Goal: Task Accomplishment & Management: Manage account settings

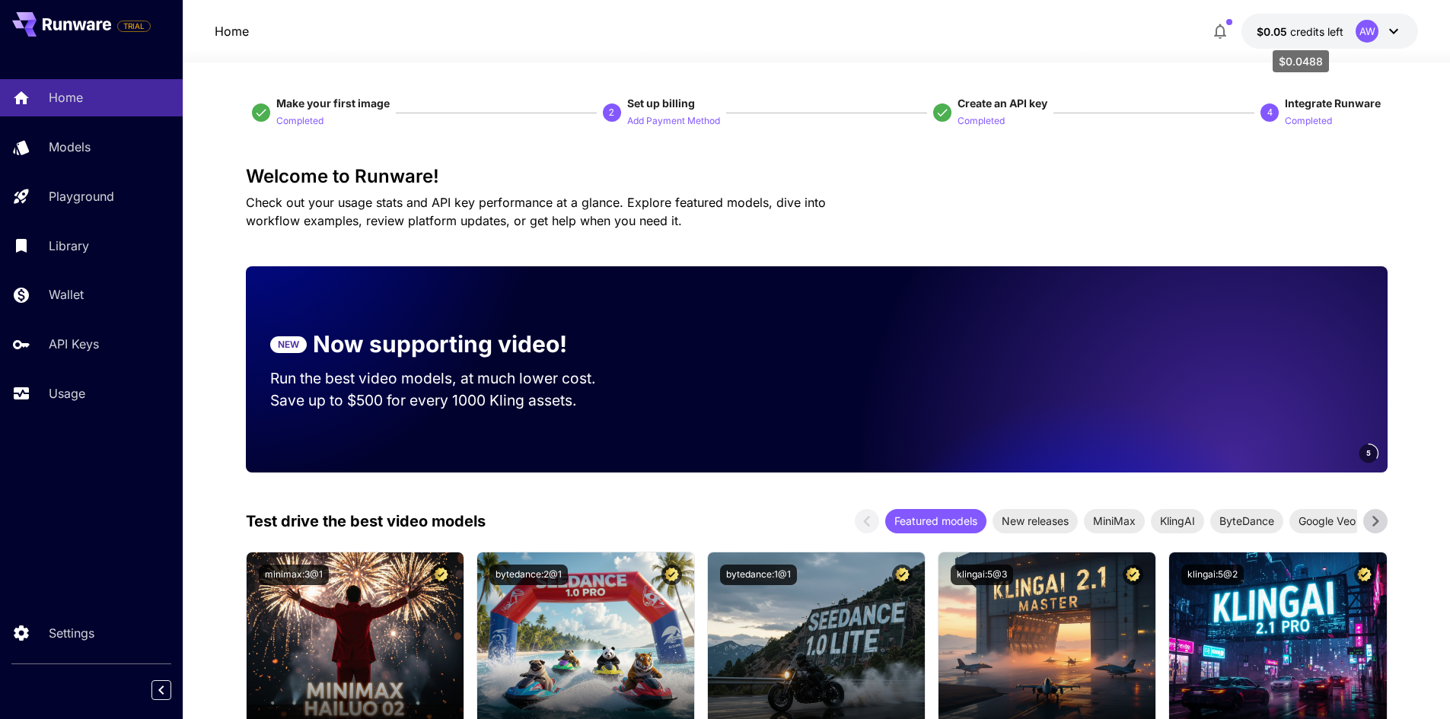
click at [1289, 27] on span "$0.05" at bounding box center [1272, 31] width 33 height 13
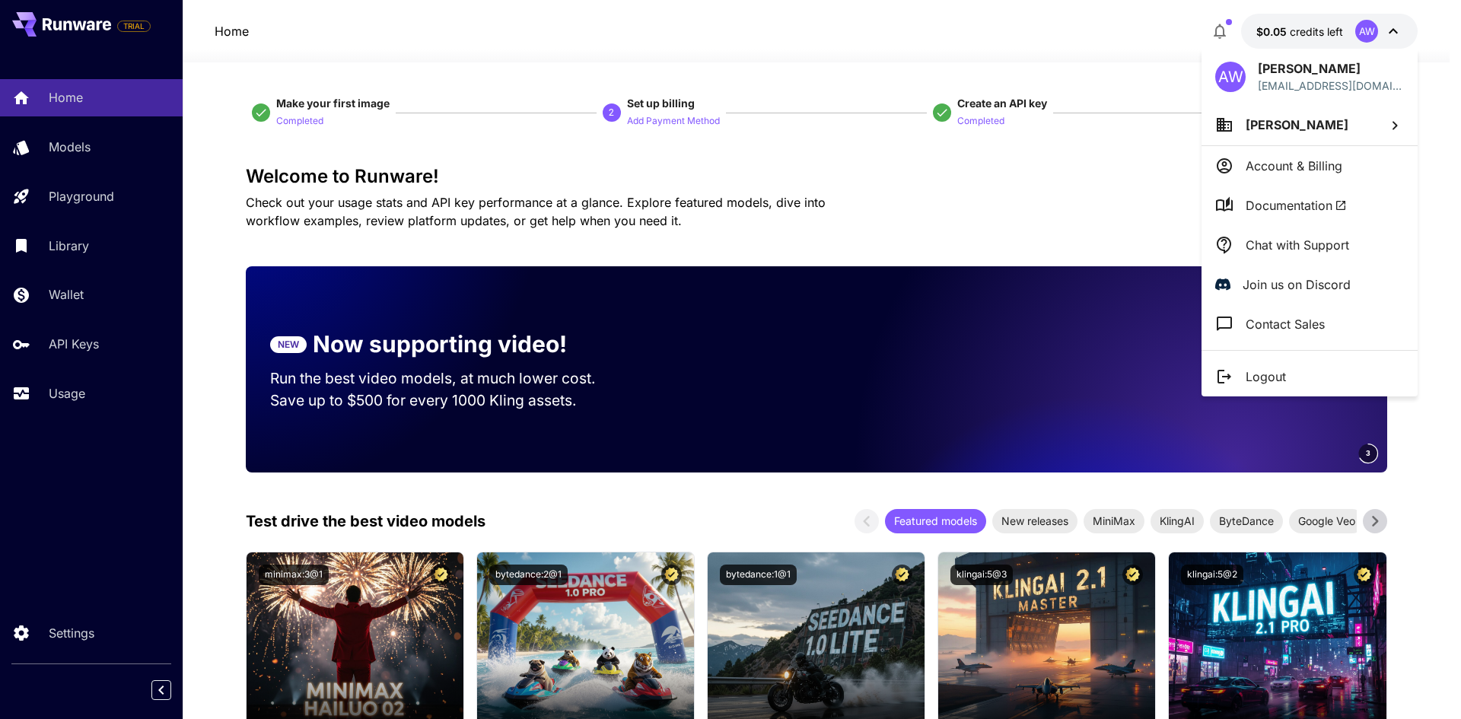
click at [941, 23] on div at bounding box center [730, 359] width 1461 height 719
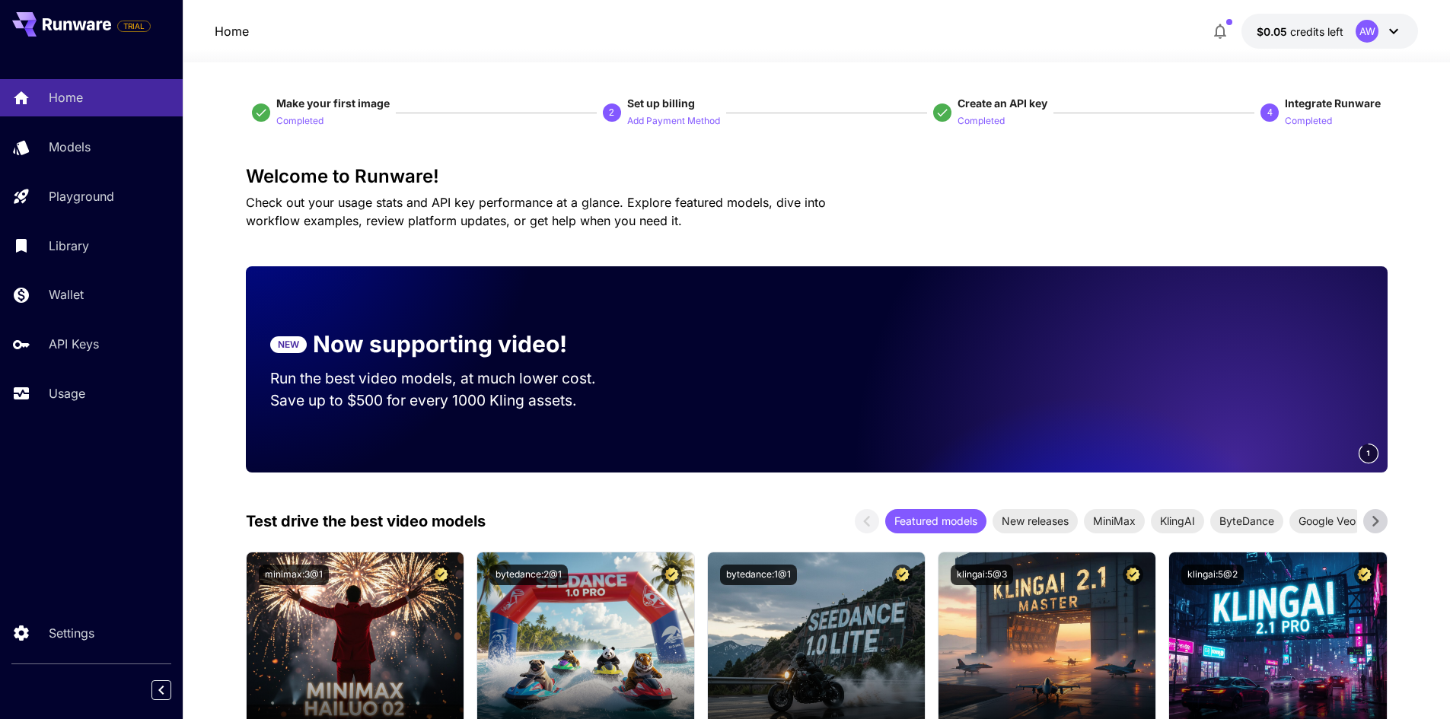
click at [1372, 30] on div "AW" at bounding box center [1366, 31] width 23 height 23
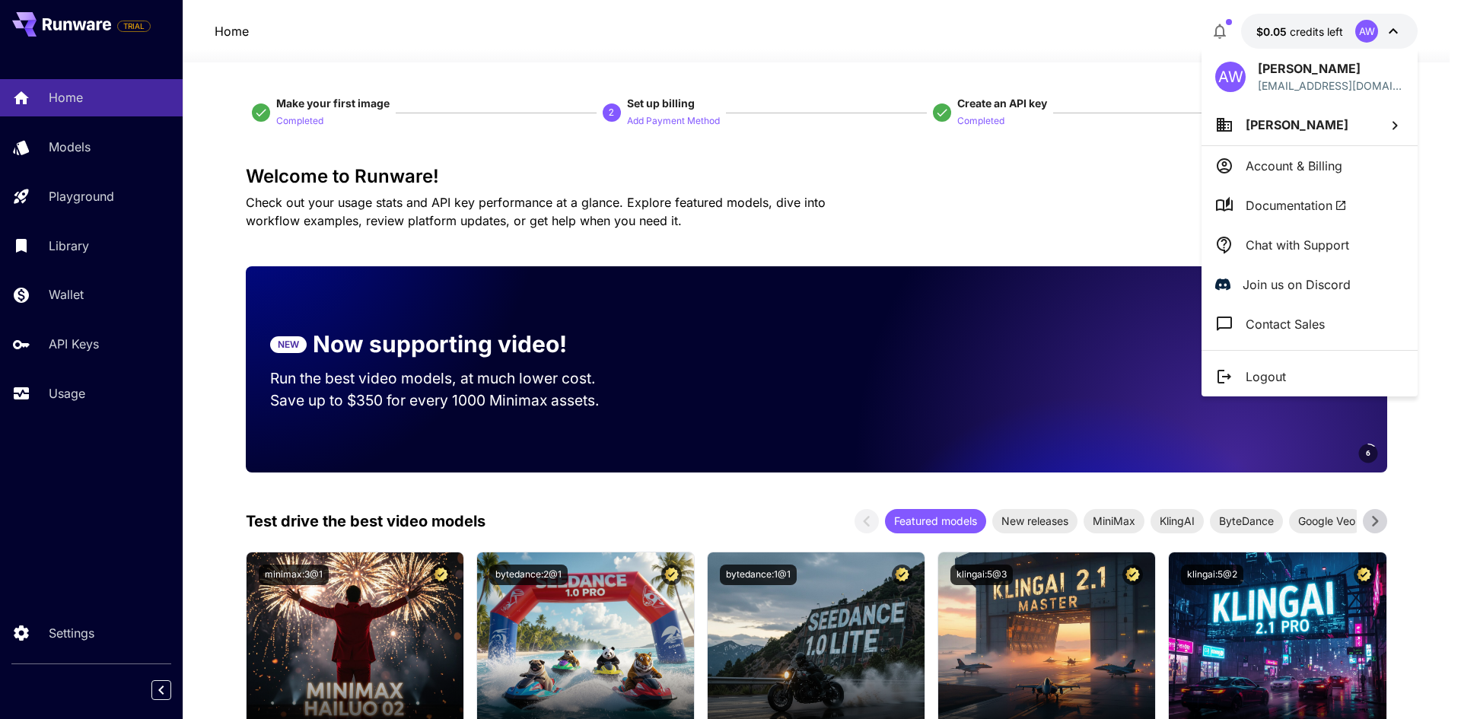
click at [1033, 26] on div at bounding box center [730, 359] width 1461 height 719
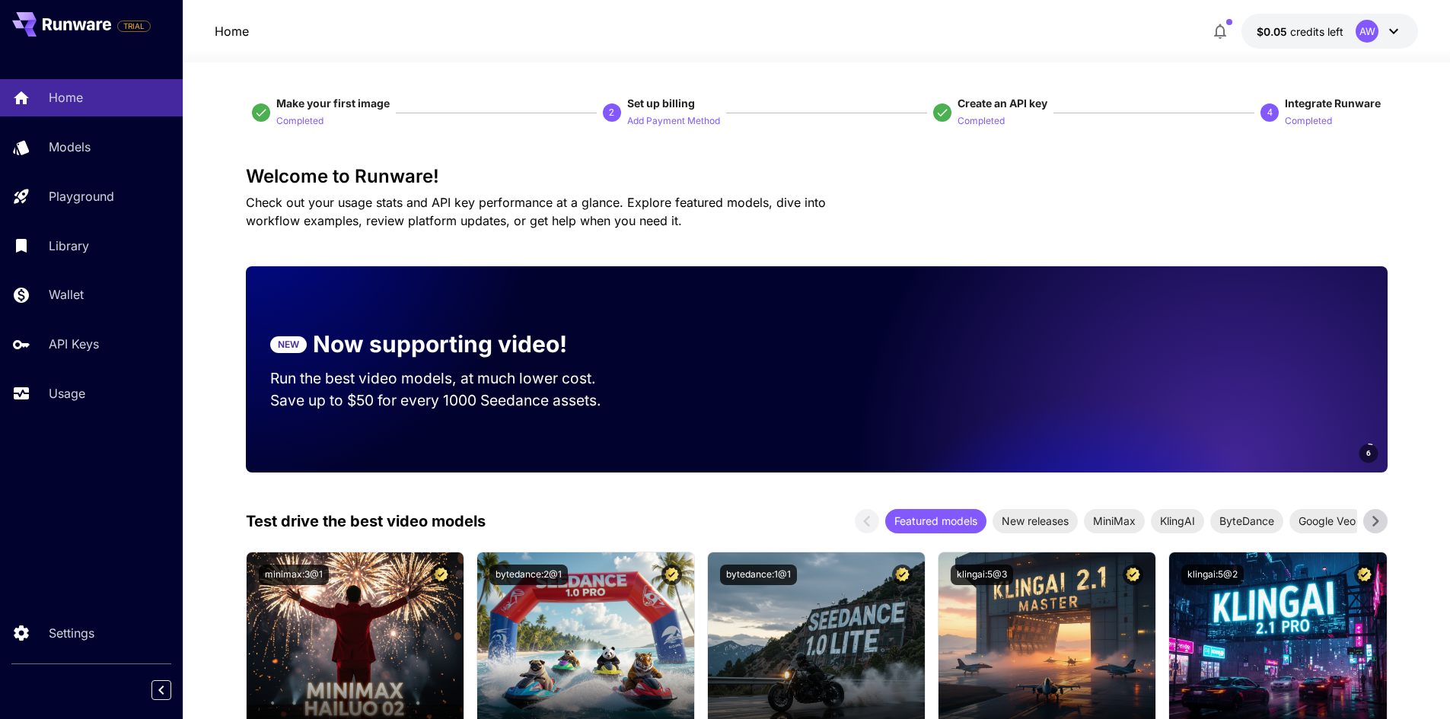
click at [995, 103] on span "Create an API key" at bounding box center [1002, 103] width 90 height 13
click at [88, 353] on p "API Keys" at bounding box center [77, 344] width 50 height 18
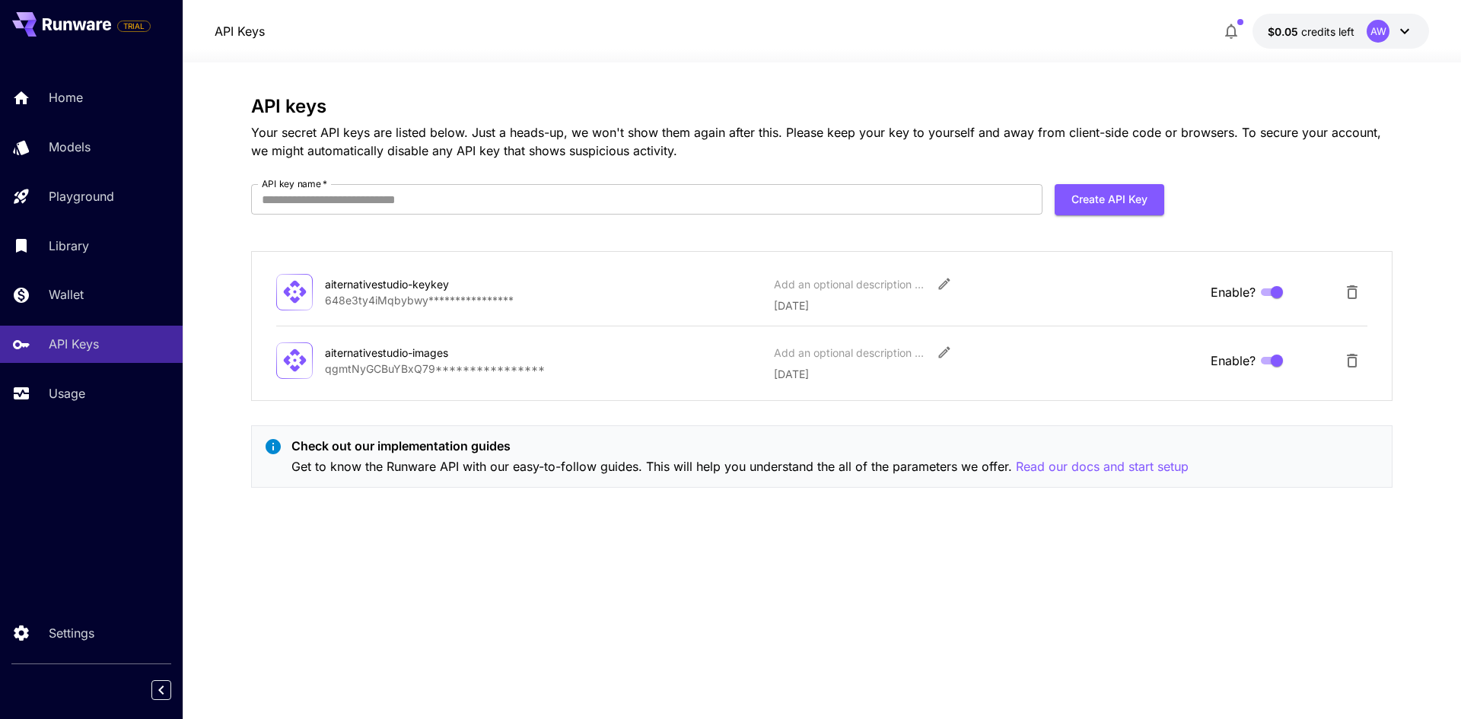
click at [460, 300] on p "**********" at bounding box center [543, 300] width 437 height 16
click at [425, 299] on p "**********" at bounding box center [543, 300] width 437 height 16
click at [948, 284] on icon "Edit" at bounding box center [944, 283] width 15 height 15
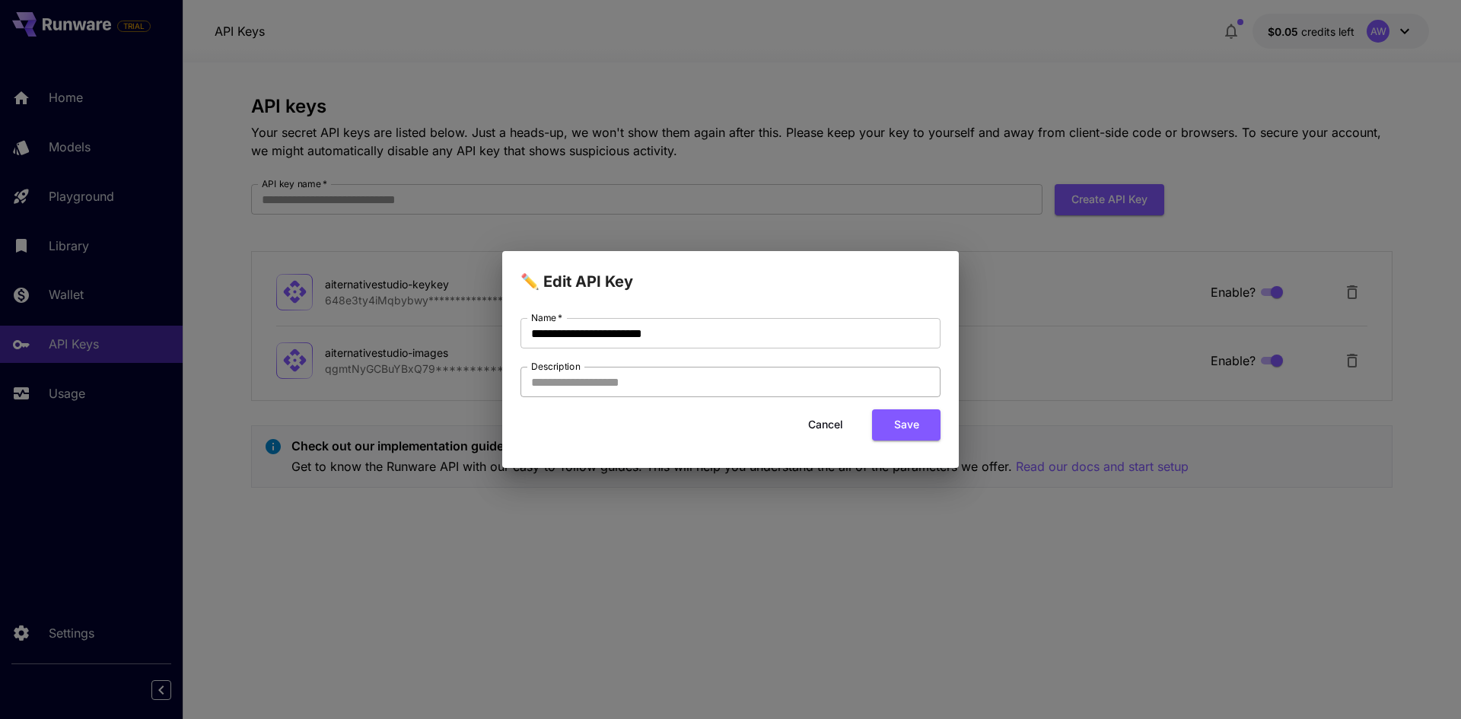
click at [678, 391] on input "Description" at bounding box center [731, 382] width 420 height 30
click at [822, 430] on button "Cancel" at bounding box center [825, 424] width 68 height 31
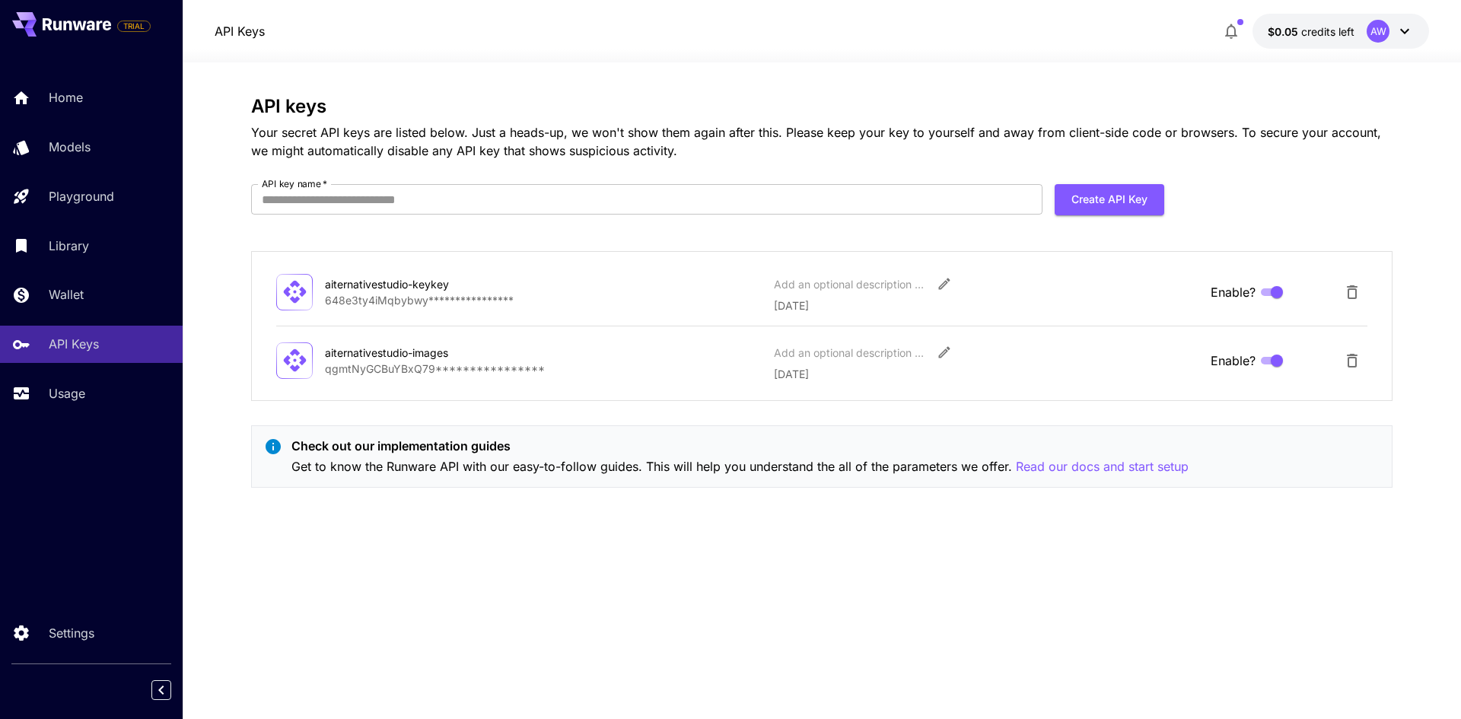
click at [386, 139] on p "Your secret API keys are listed below. Just a heads-up, we won't show them agai…" at bounding box center [822, 141] width 1142 height 37
click at [1232, 293] on span "Enable?" at bounding box center [1233, 292] width 45 height 18
click at [340, 310] on div "**********" at bounding box center [821, 291] width 1091 height 43
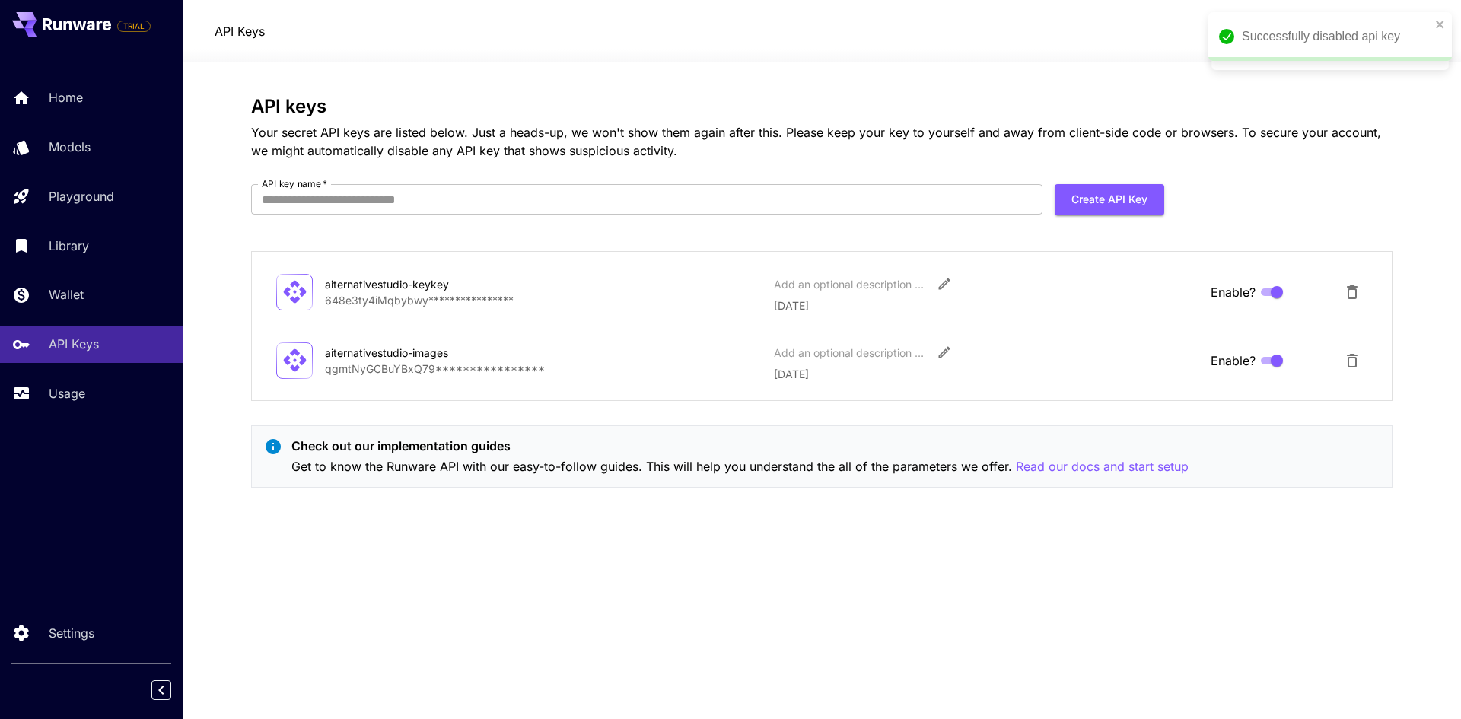
click at [348, 295] on p "**********" at bounding box center [543, 300] width 437 height 16
click at [291, 295] on icon at bounding box center [295, 292] width 27 height 27
click at [374, 281] on div "aiternativestudio-keykey" at bounding box center [401, 284] width 152 height 16
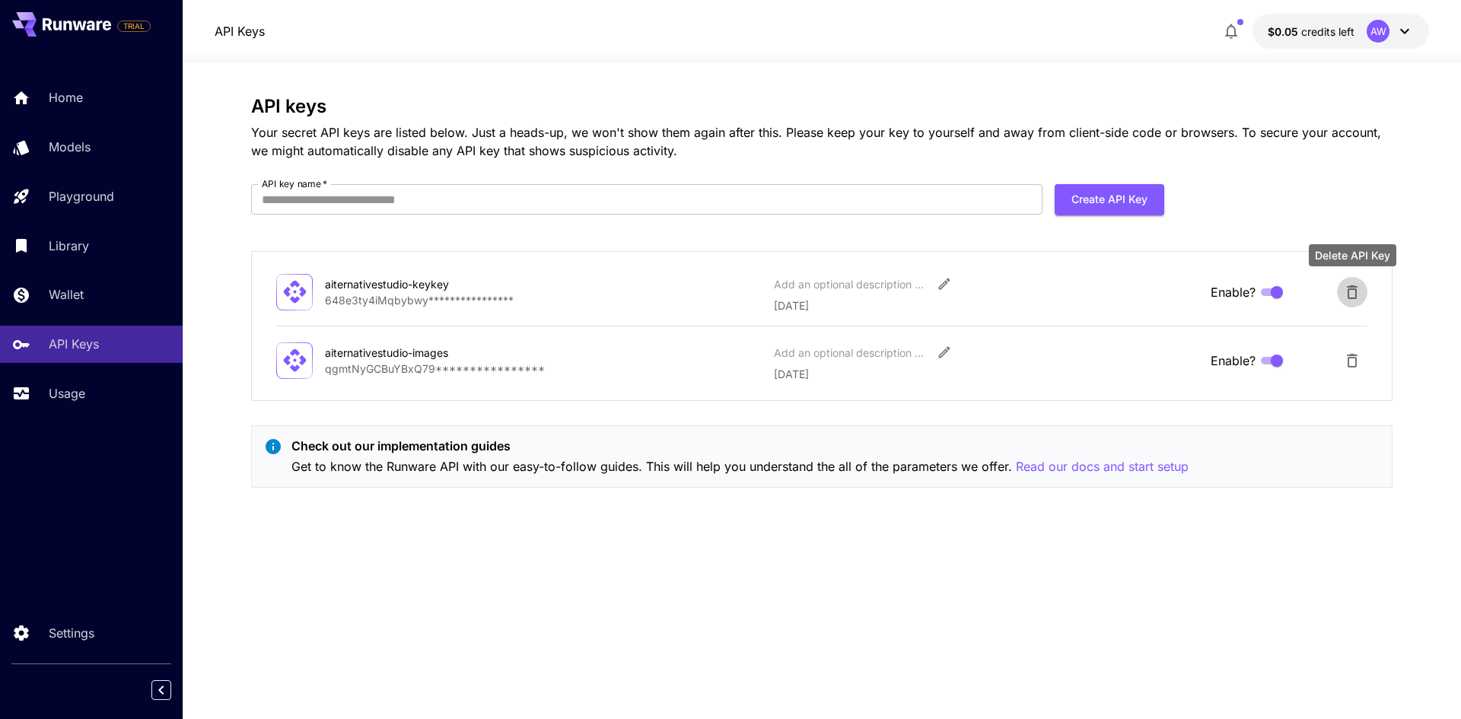
click at [1352, 296] on icon "Delete API Key" at bounding box center [1352, 292] width 18 height 18
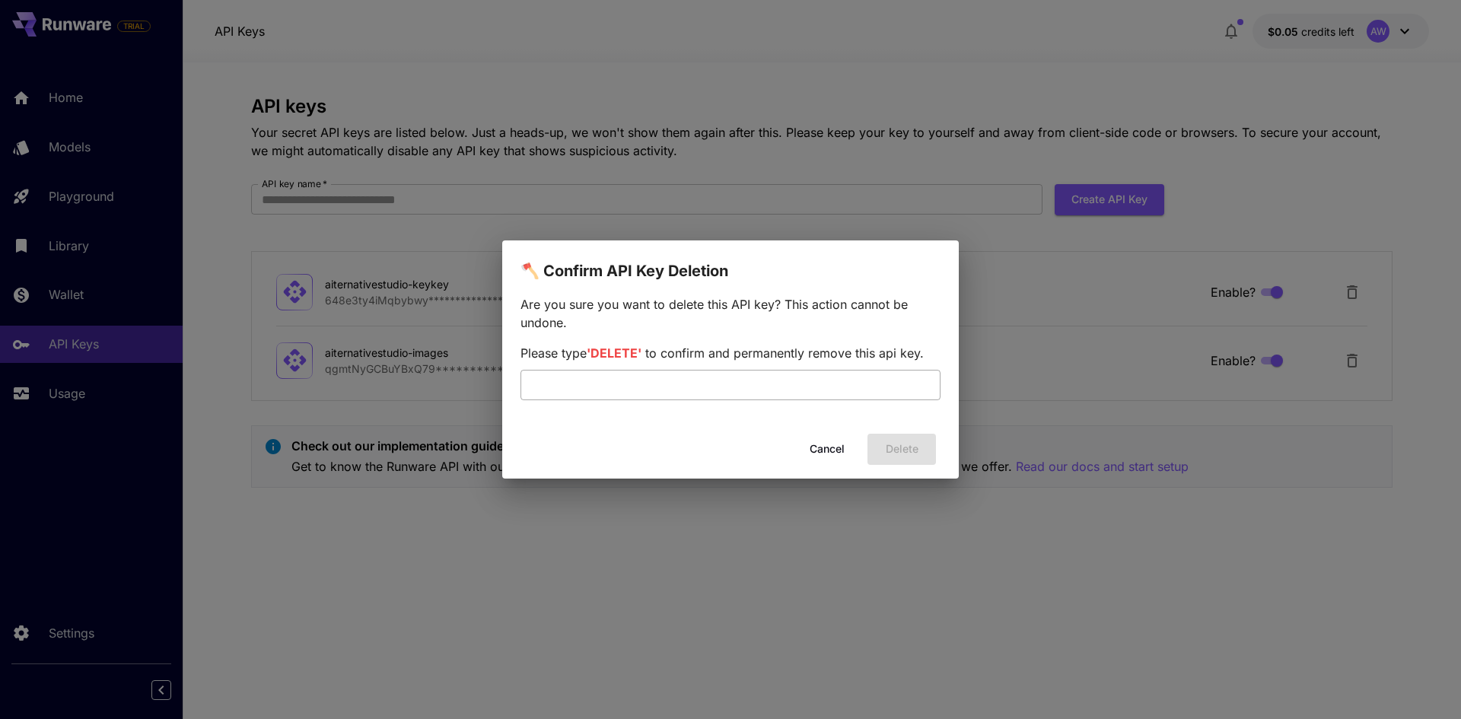
click at [700, 393] on input "text" at bounding box center [731, 385] width 420 height 30
type input "******"
click at [833, 446] on button "Cancel" at bounding box center [827, 449] width 68 height 31
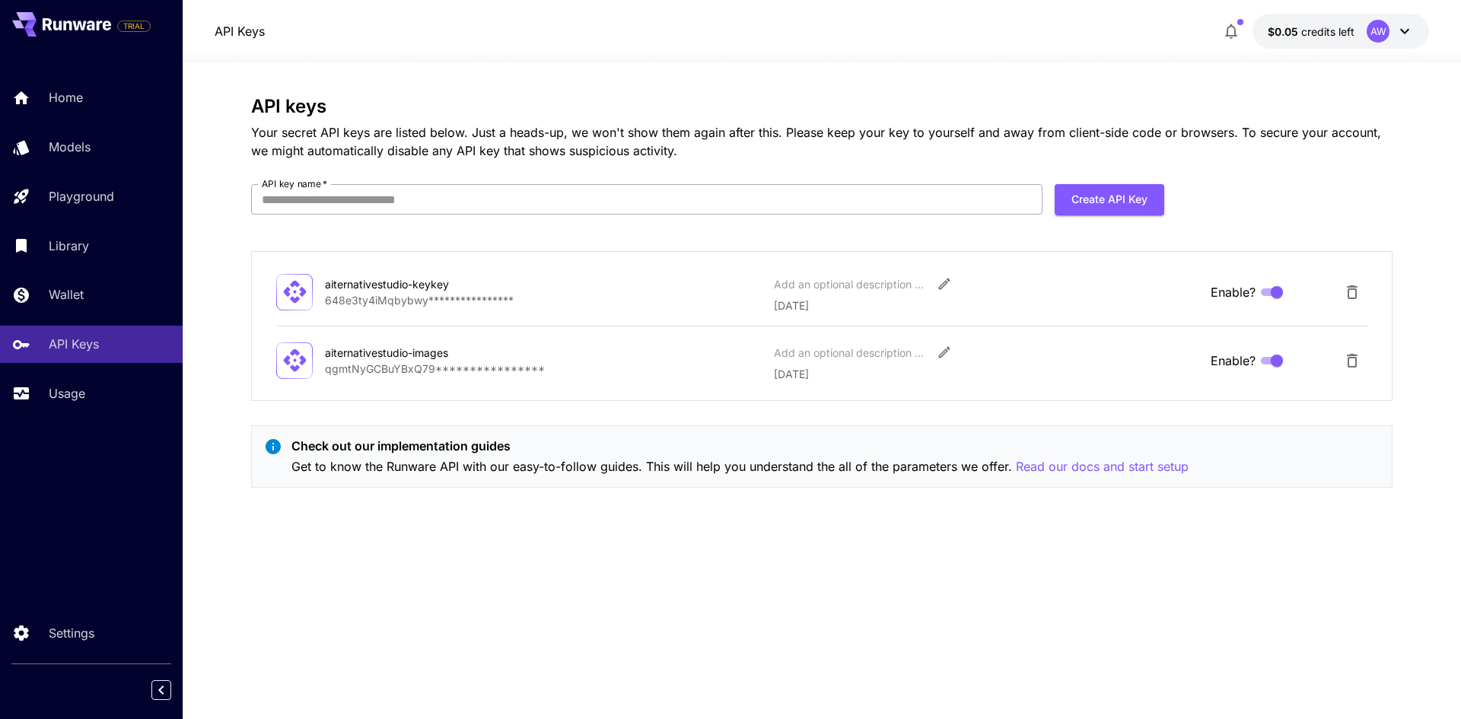
click at [863, 192] on input "API key name   *" at bounding box center [646, 199] width 791 height 30
click at [1119, 206] on button "Create API Key" at bounding box center [1110, 199] width 110 height 31
click at [739, 205] on input "API key name   *" at bounding box center [646, 199] width 791 height 30
click at [339, 201] on input "**********" at bounding box center [646, 199] width 791 height 30
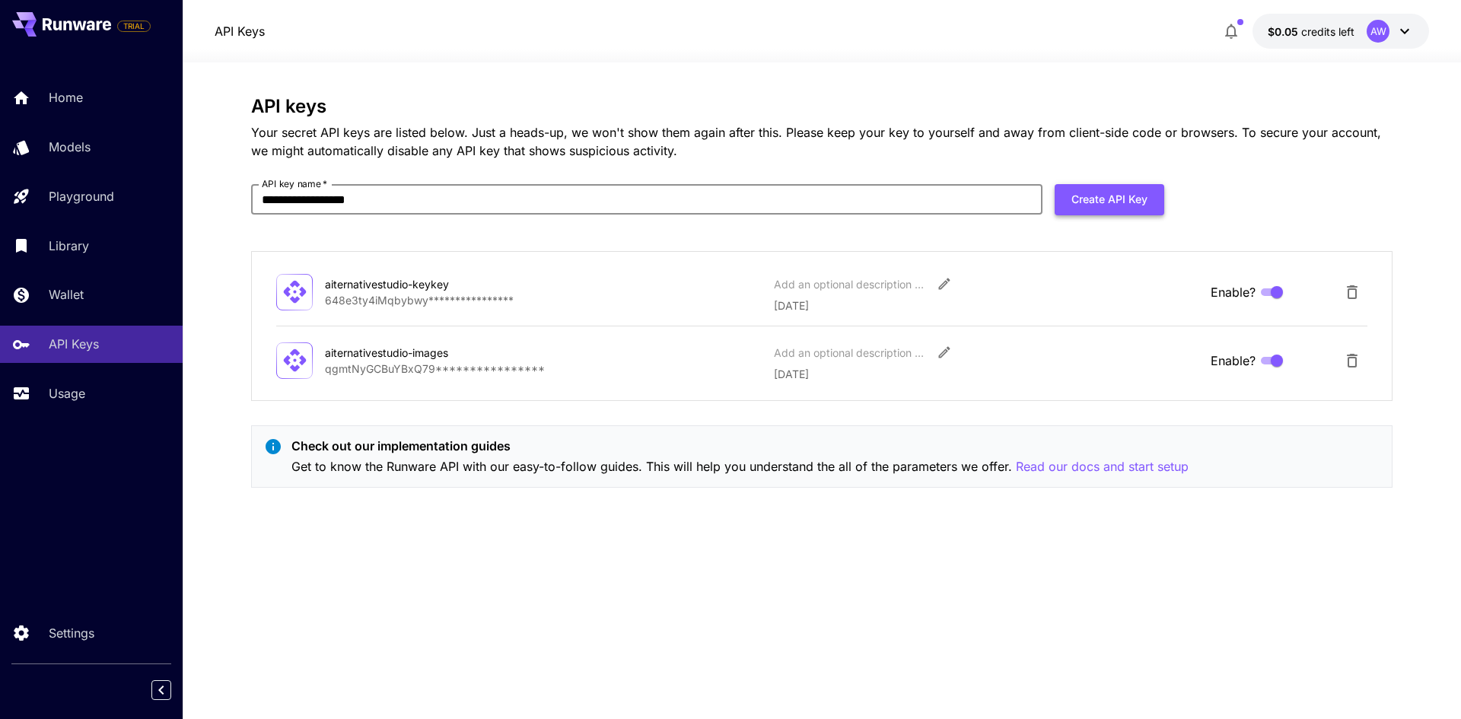
type input "**********"
click at [1120, 202] on button "Create API Key" at bounding box center [1110, 199] width 110 height 31
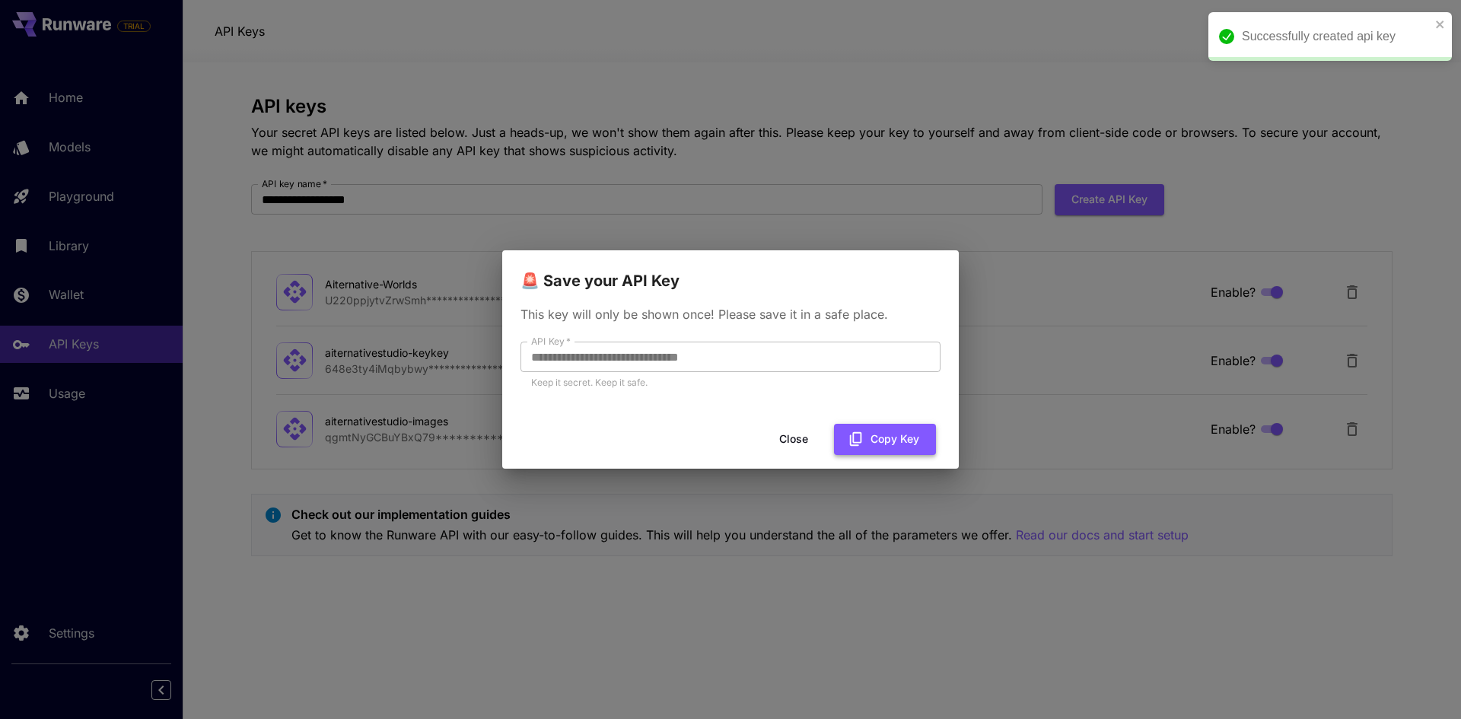
click at [893, 435] on button "Copy Key" at bounding box center [885, 439] width 102 height 31
click at [895, 445] on button "Copy Key" at bounding box center [885, 439] width 102 height 31
click at [804, 441] on button "Close" at bounding box center [806, 439] width 68 height 31
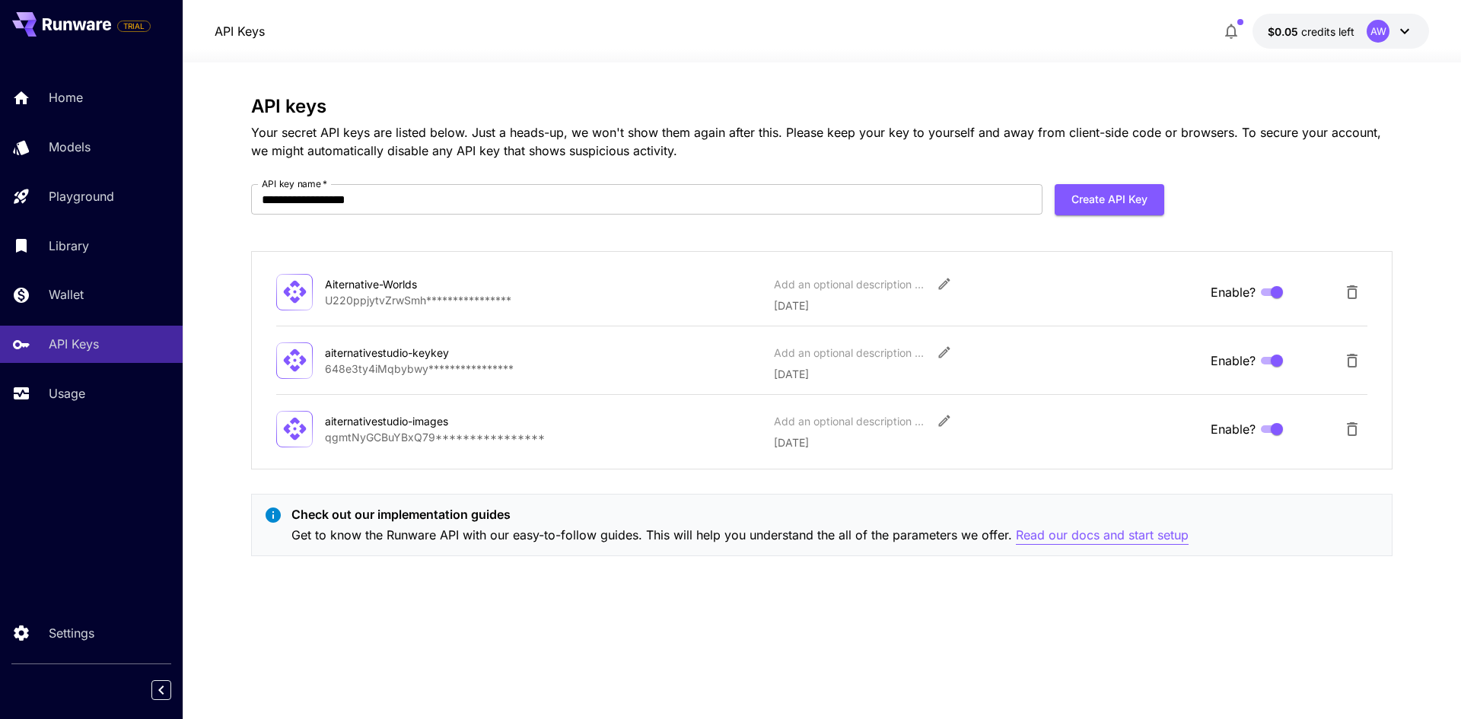
click at [1084, 537] on p "Read our docs and start setup" at bounding box center [1102, 535] width 173 height 19
click at [1312, 34] on span "credits left" at bounding box center [1327, 31] width 53 height 13
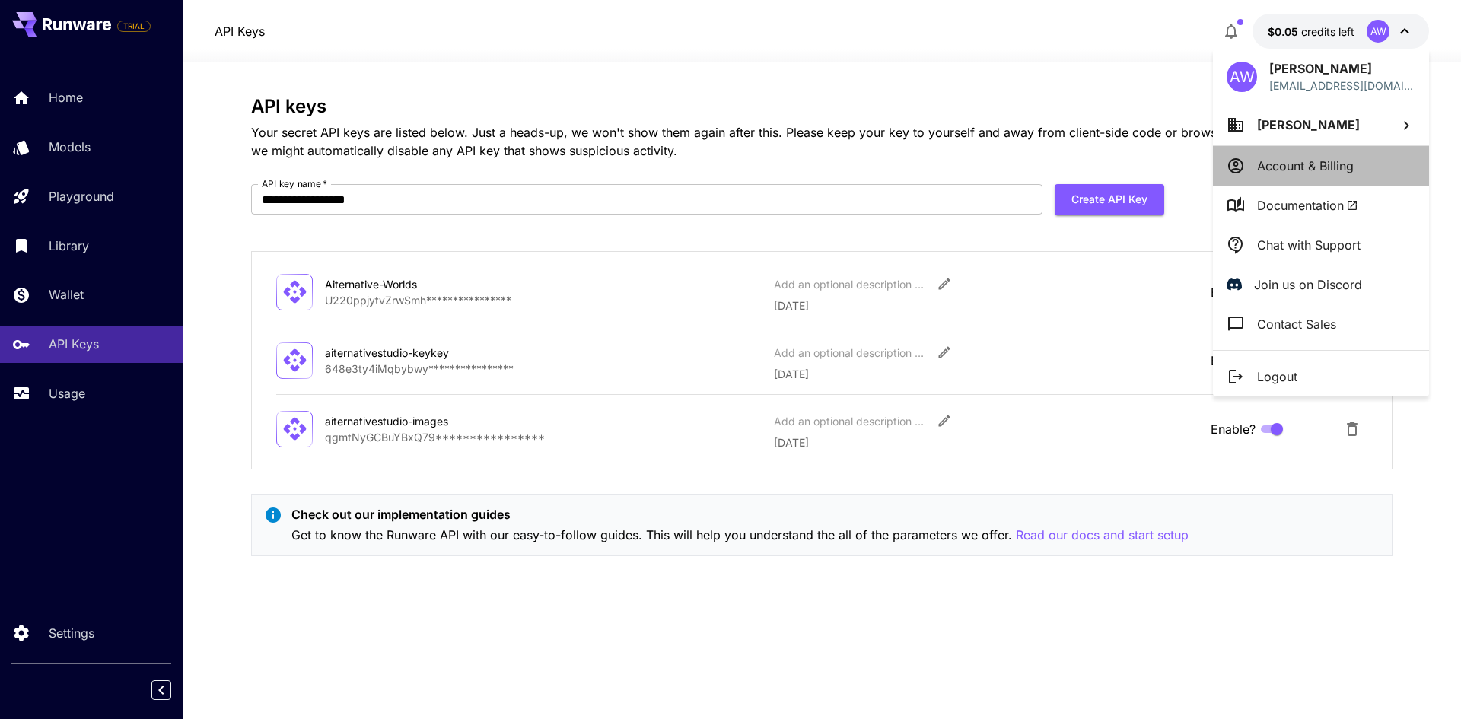
click at [1304, 165] on p "Account & Billing" at bounding box center [1305, 166] width 97 height 18
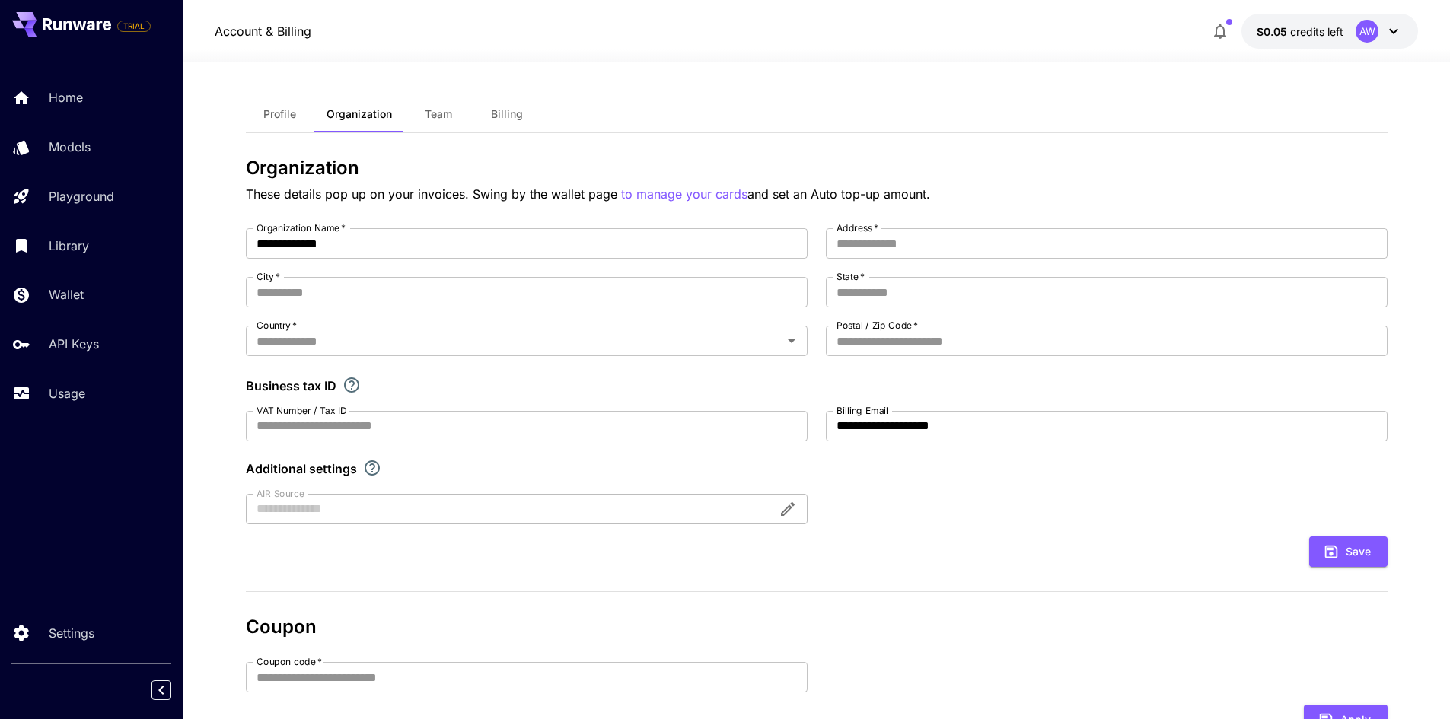
click at [443, 108] on span "Team" at bounding box center [438, 114] width 27 height 14
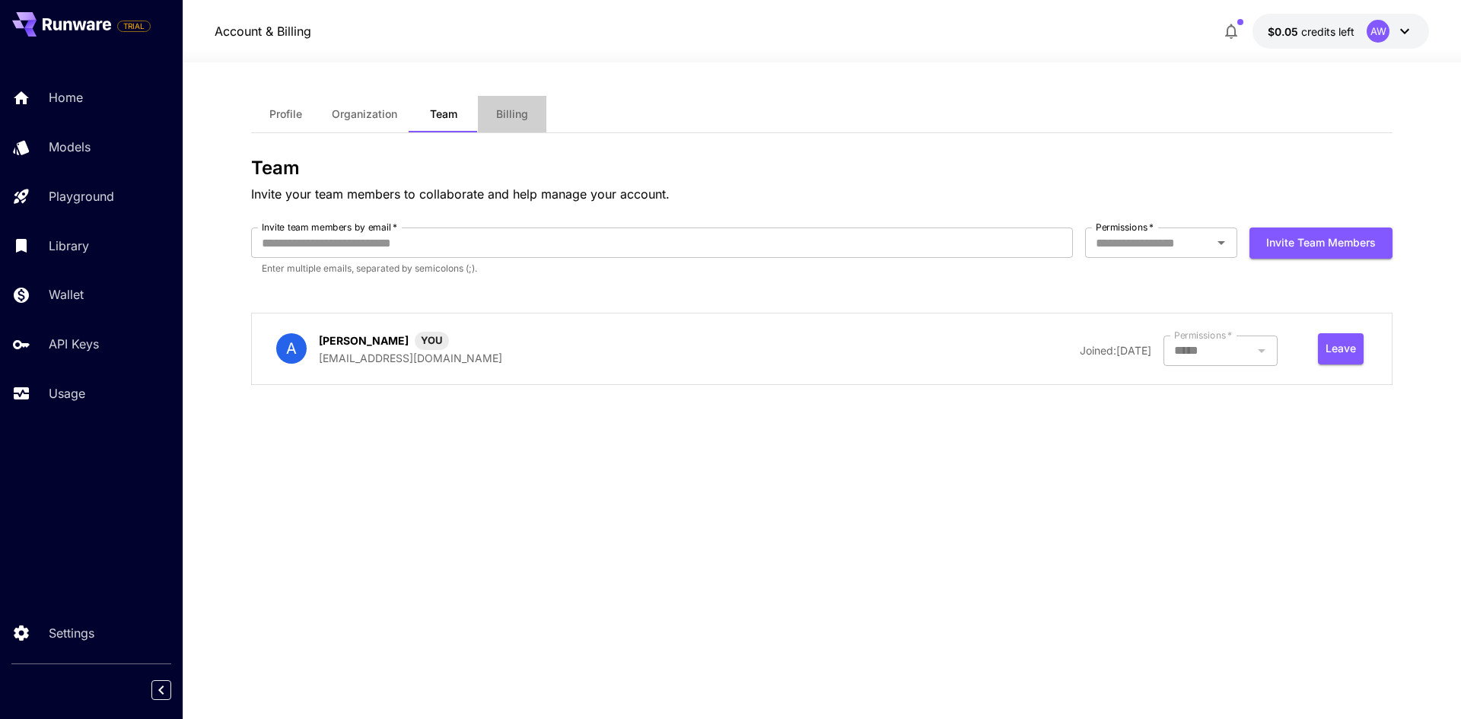
click at [520, 110] on span "Billing" at bounding box center [512, 114] width 32 height 14
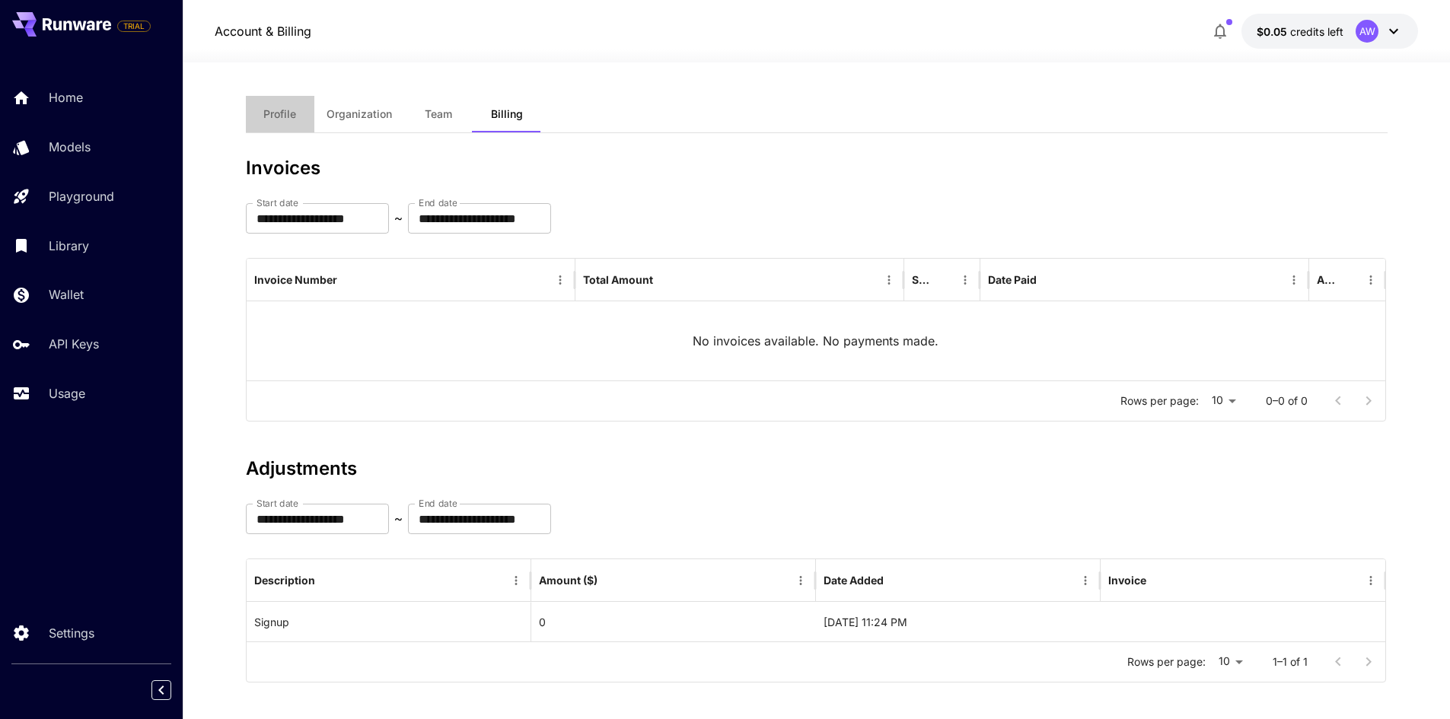
click at [277, 108] on span "Profile" at bounding box center [279, 114] width 33 height 14
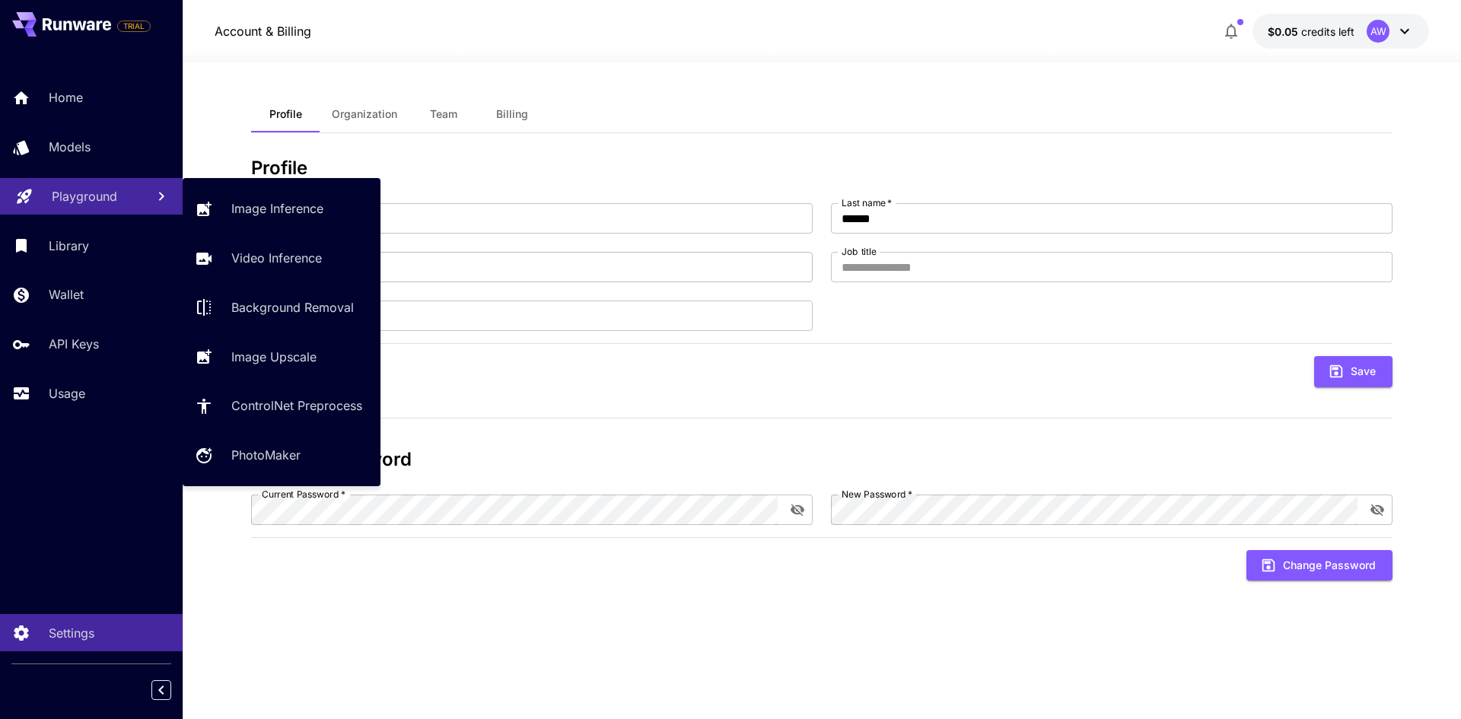
click at [79, 189] on p "Playground" at bounding box center [84, 196] width 65 height 18
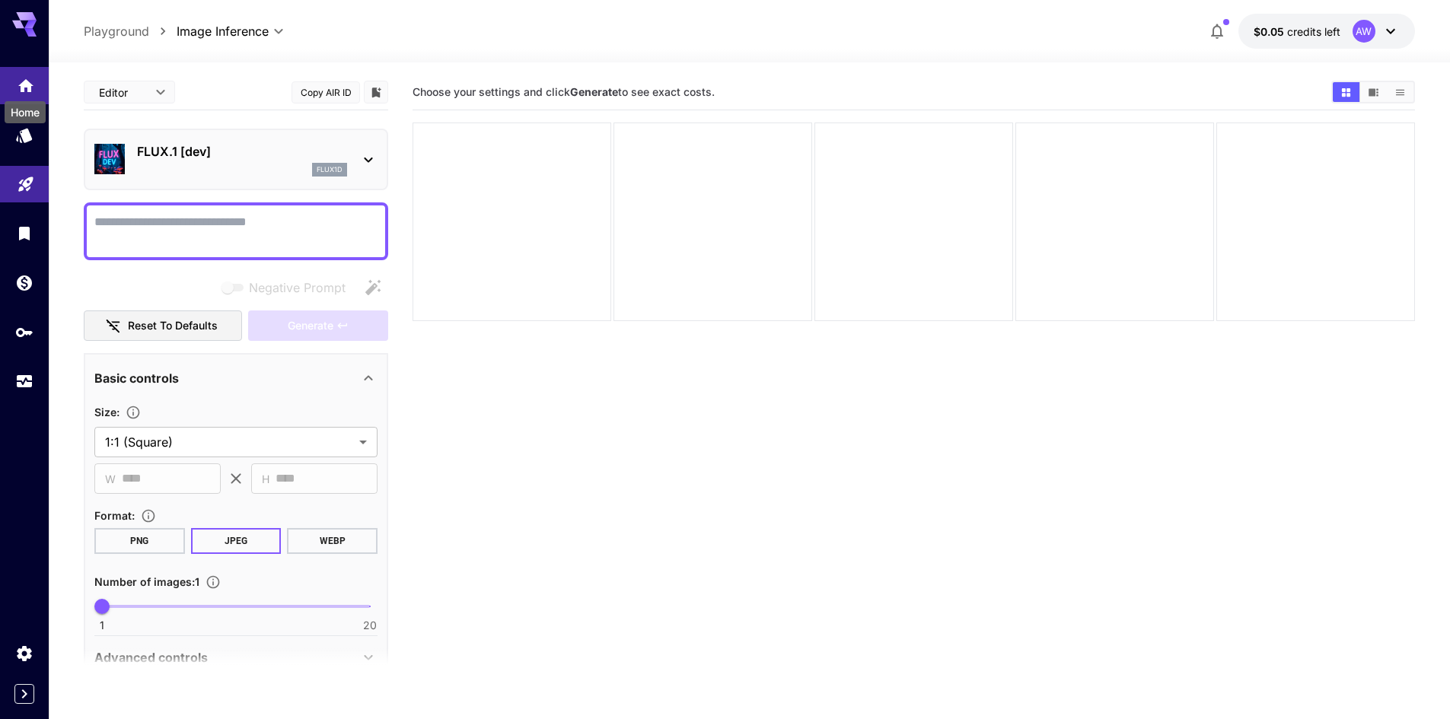
click at [17, 79] on icon "Home" at bounding box center [26, 82] width 18 height 18
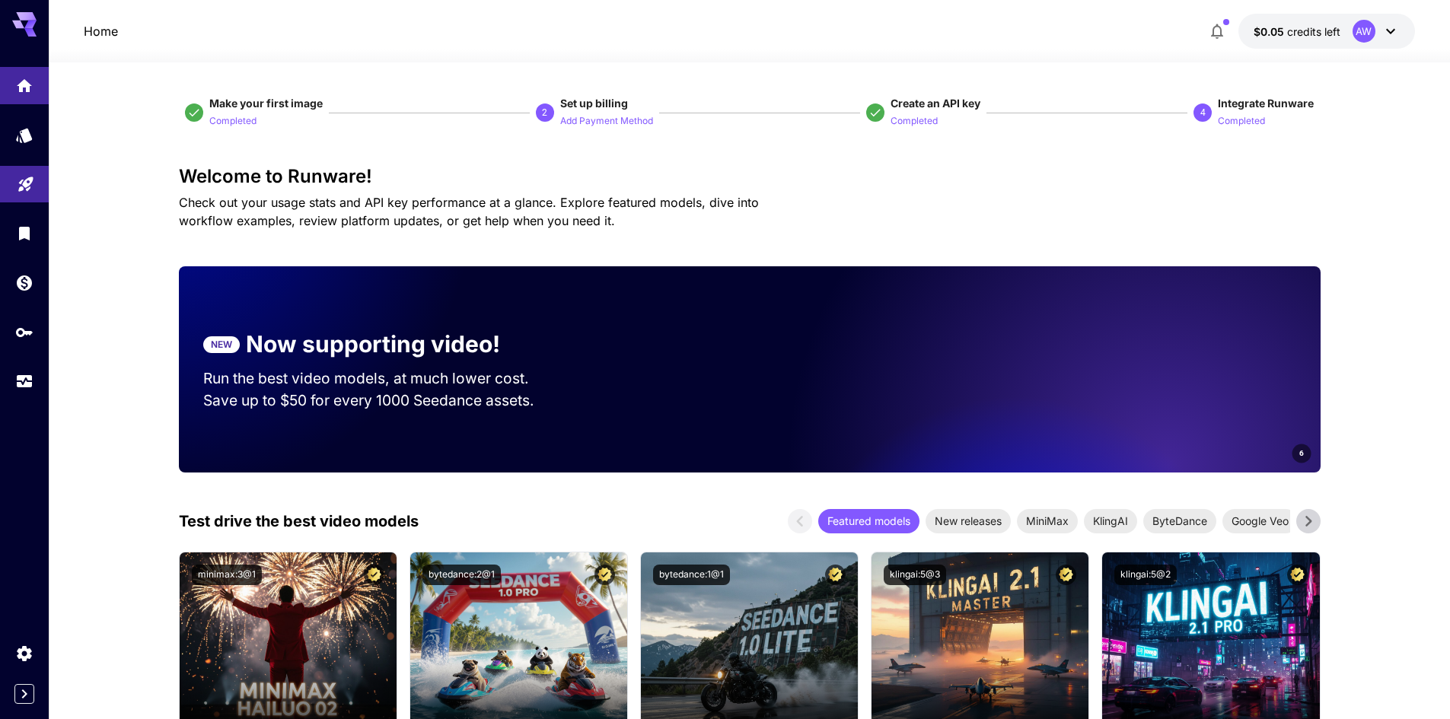
click at [1224, 33] on icon "button" at bounding box center [1217, 31] width 18 height 18
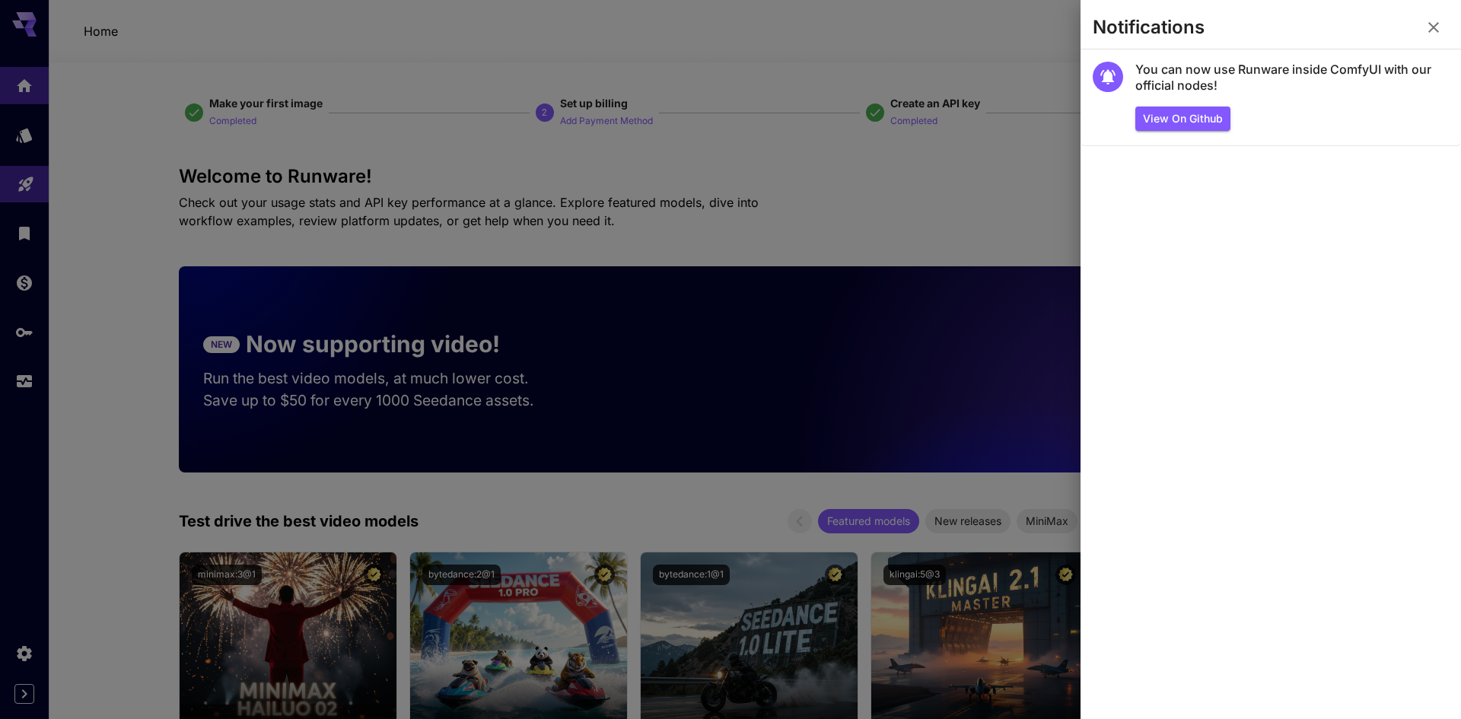
click at [801, 139] on div at bounding box center [730, 359] width 1461 height 719
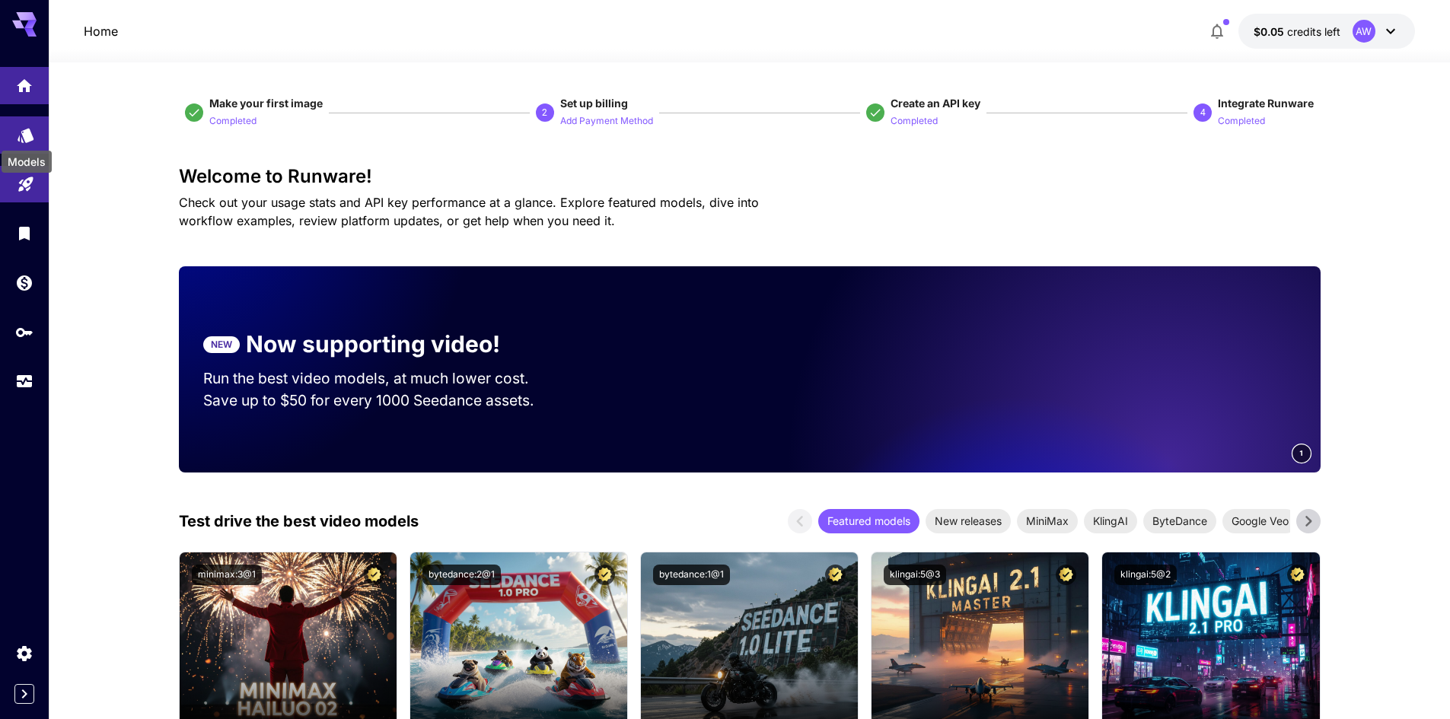
click at [28, 129] on icon "Models" at bounding box center [26, 130] width 16 height 14
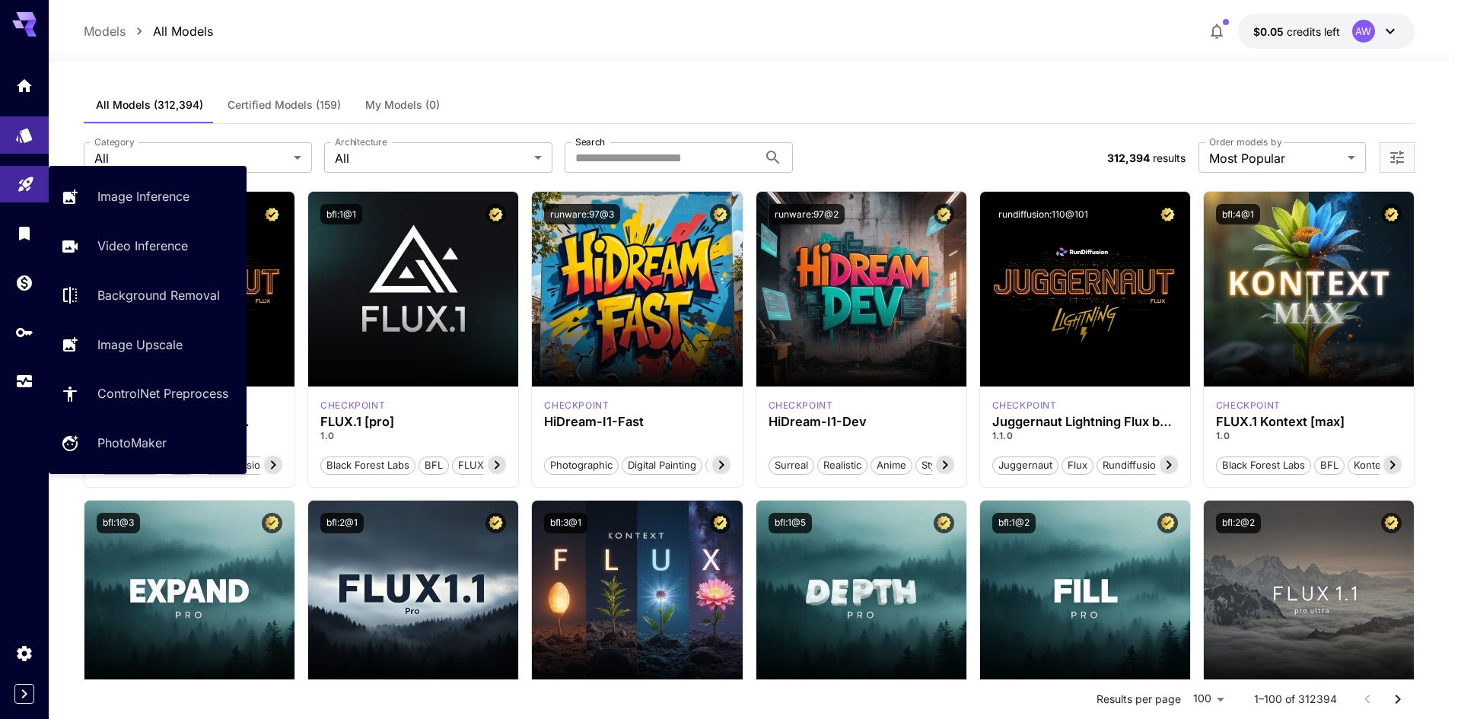
click at [37, 183] on link at bounding box center [24, 184] width 49 height 37
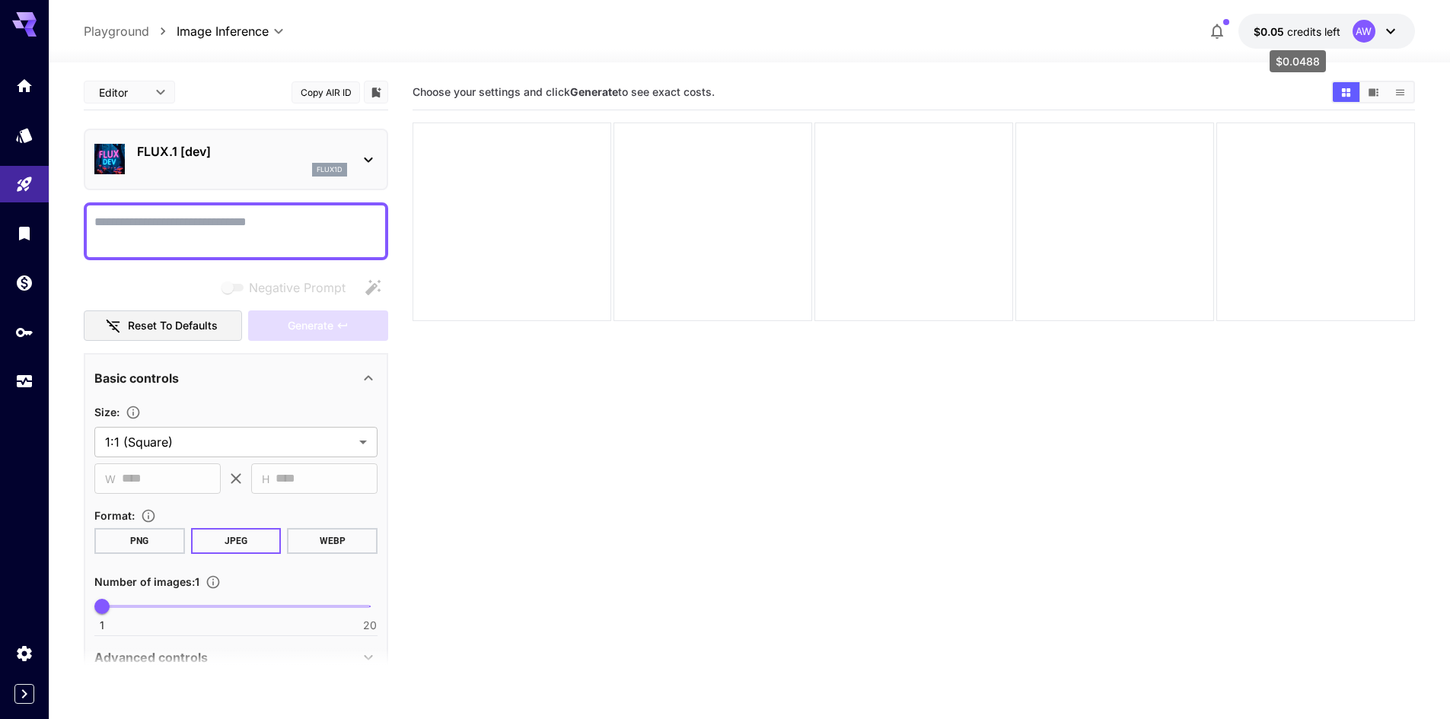
click at [1313, 27] on span "credits left" at bounding box center [1313, 31] width 53 height 13
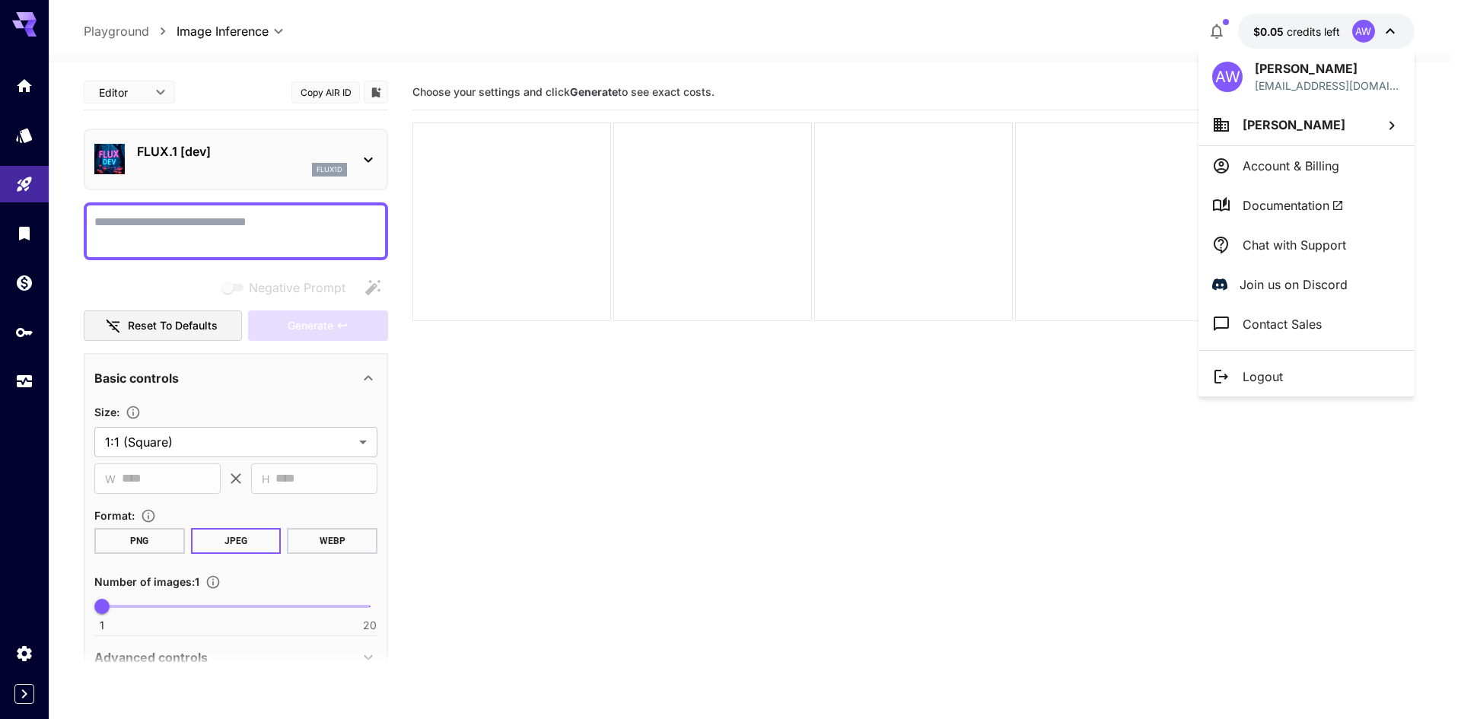
click at [18, 321] on div at bounding box center [730, 359] width 1461 height 719
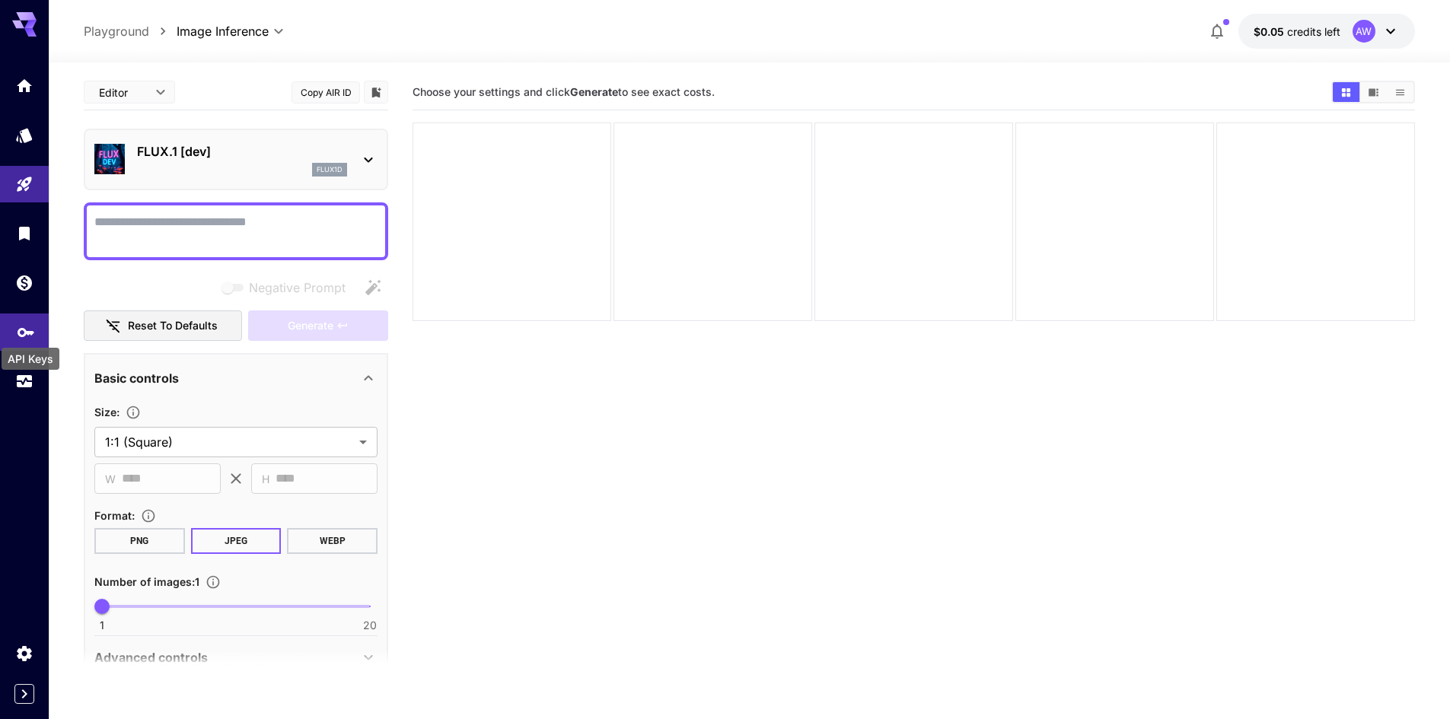
click at [25, 330] on icon "API Keys" at bounding box center [26, 330] width 17 height 9
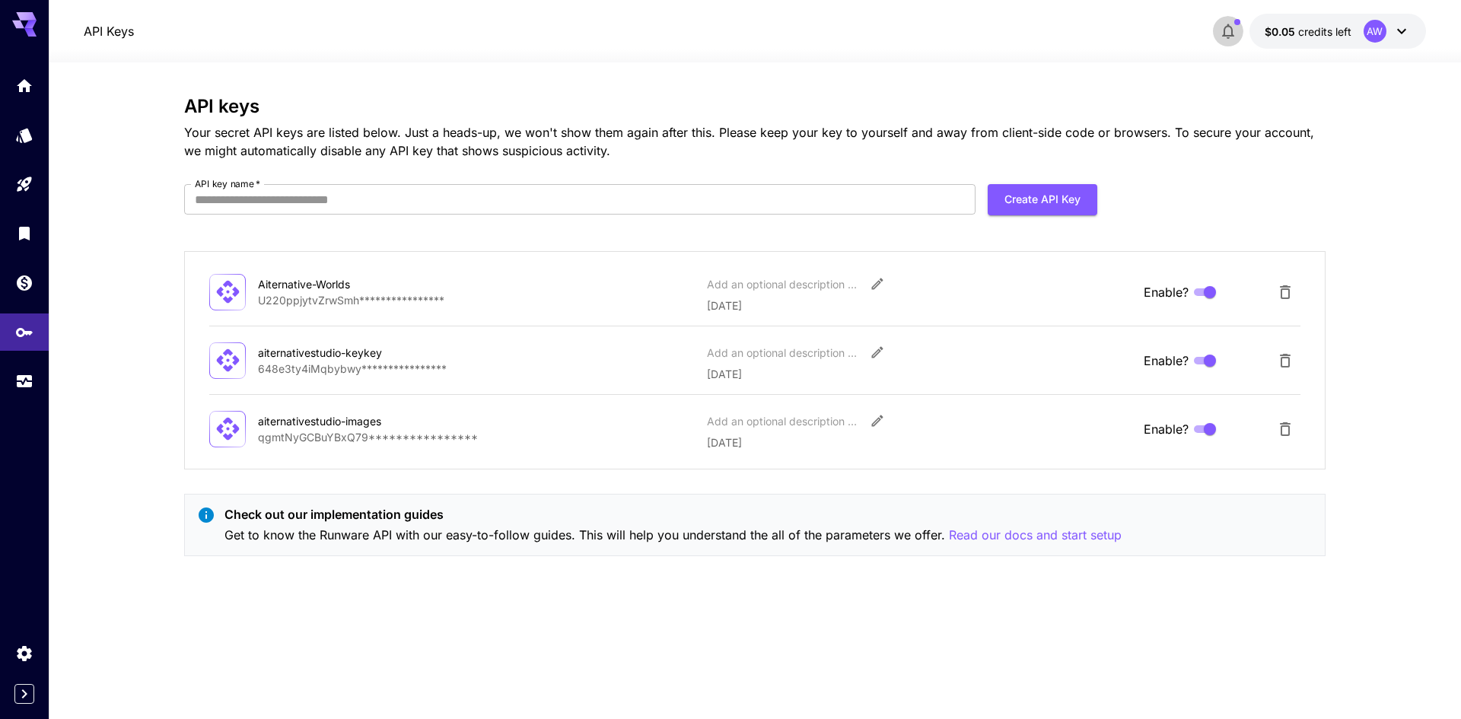
click at [1238, 43] on button "button" at bounding box center [1228, 31] width 30 height 30
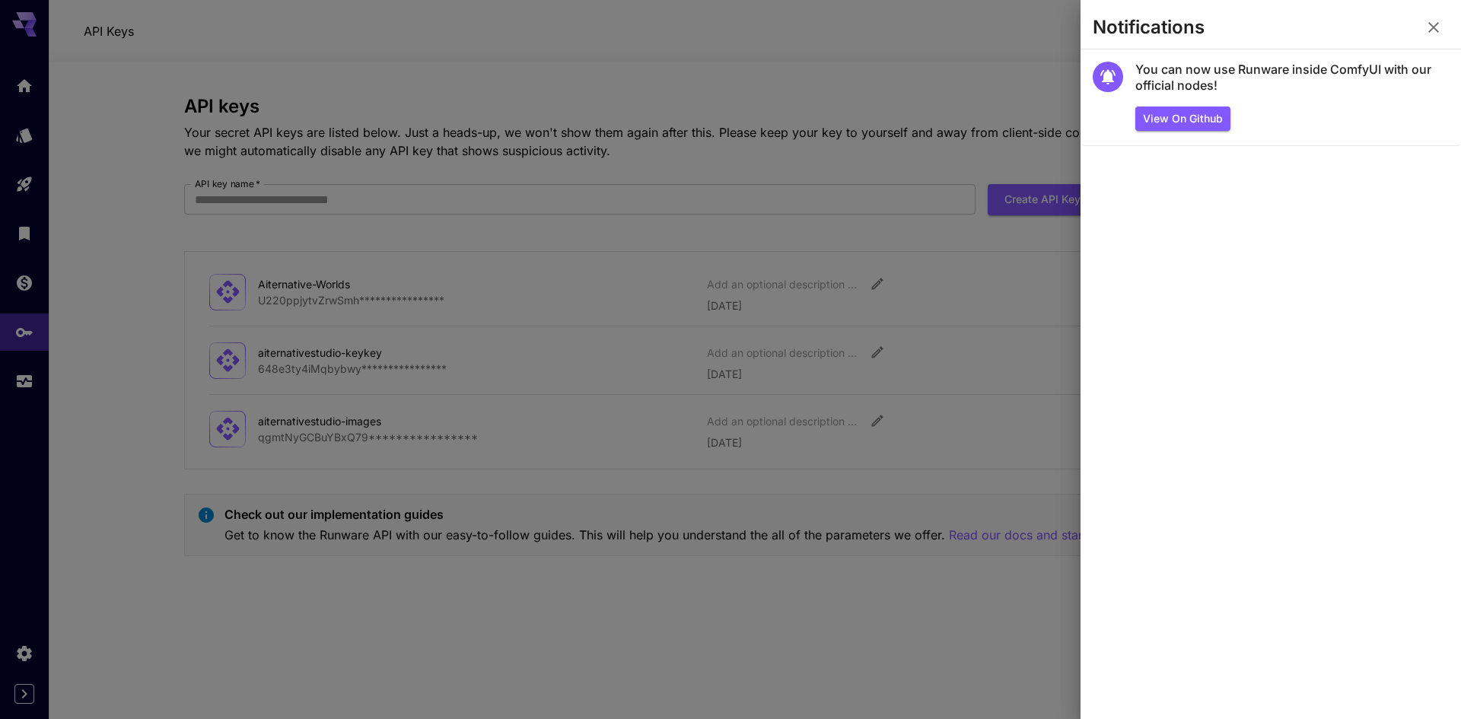
click at [1435, 24] on icon "button" at bounding box center [1434, 27] width 18 height 18
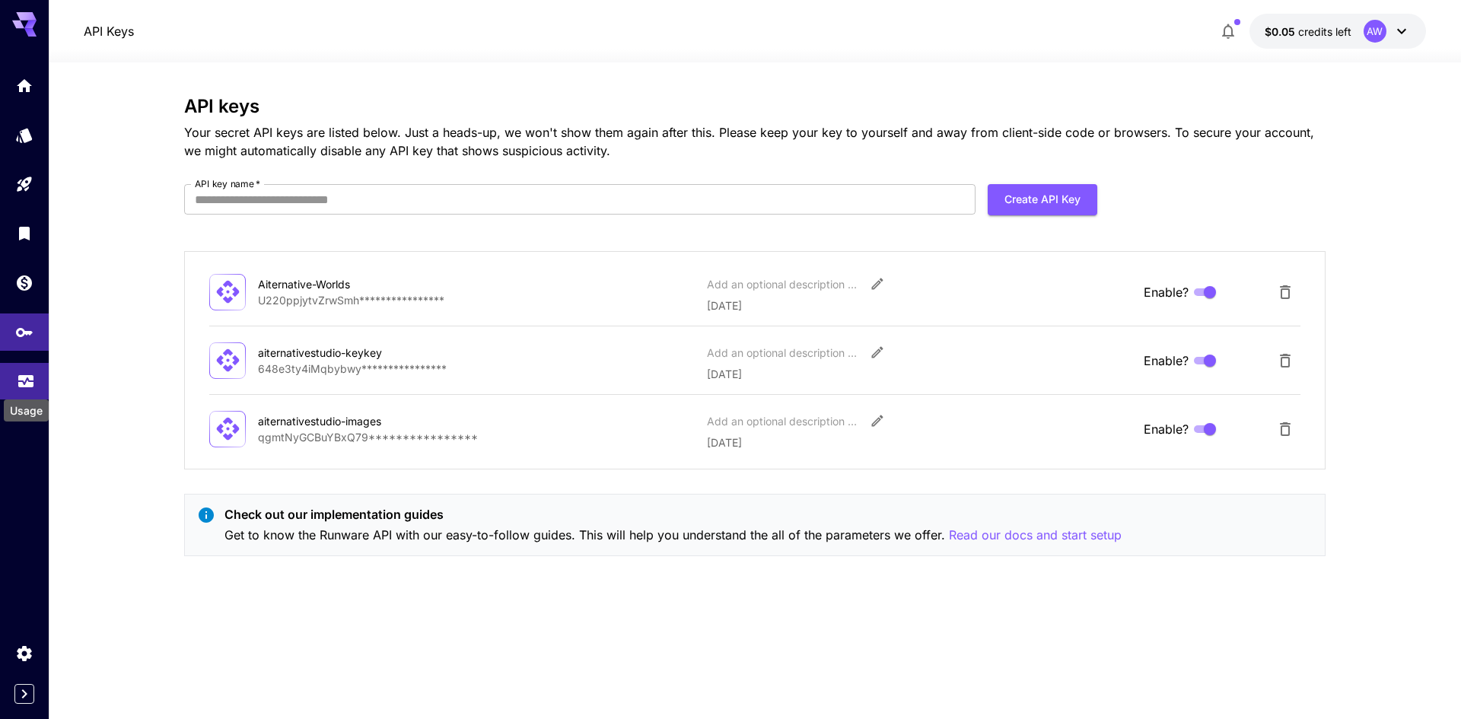
click at [16, 375] on link at bounding box center [24, 381] width 49 height 37
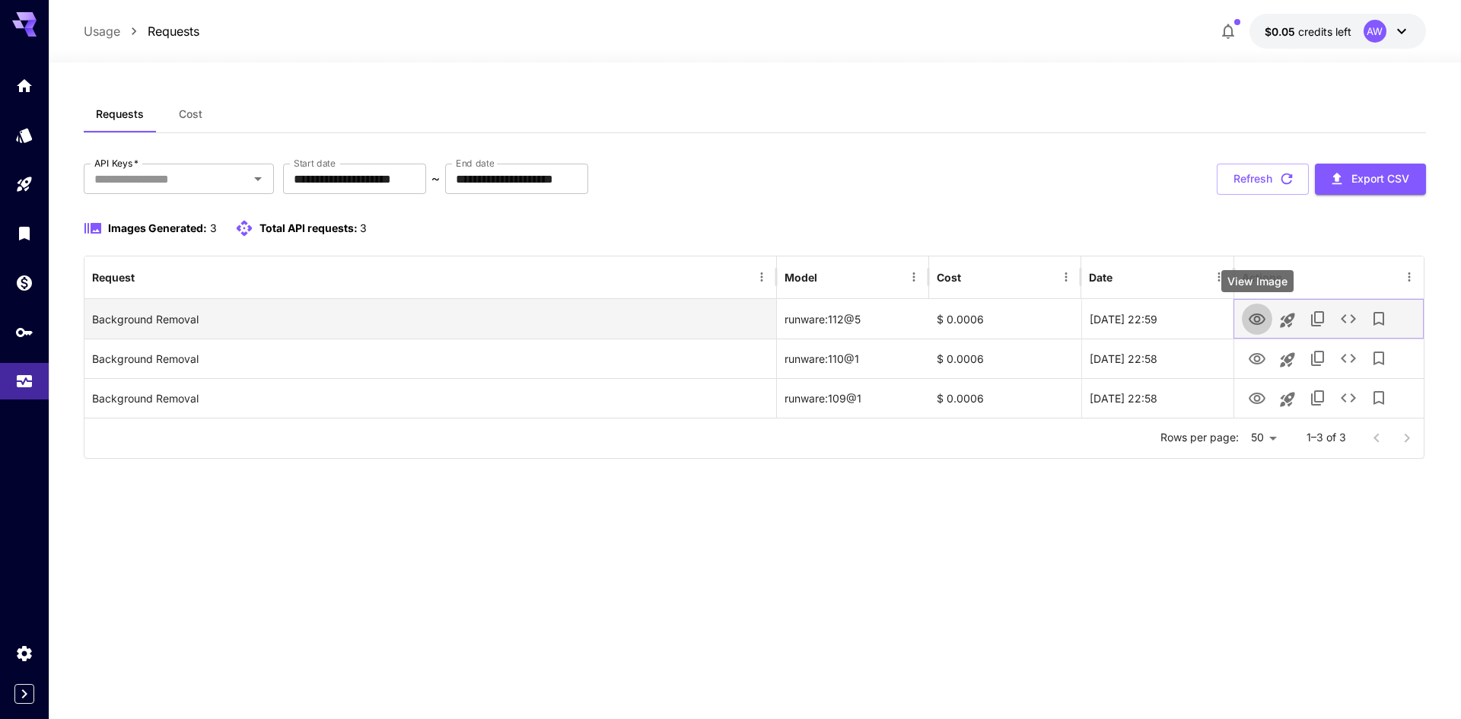
click at [1259, 316] on icon "View Image" at bounding box center [1257, 319] width 18 height 18
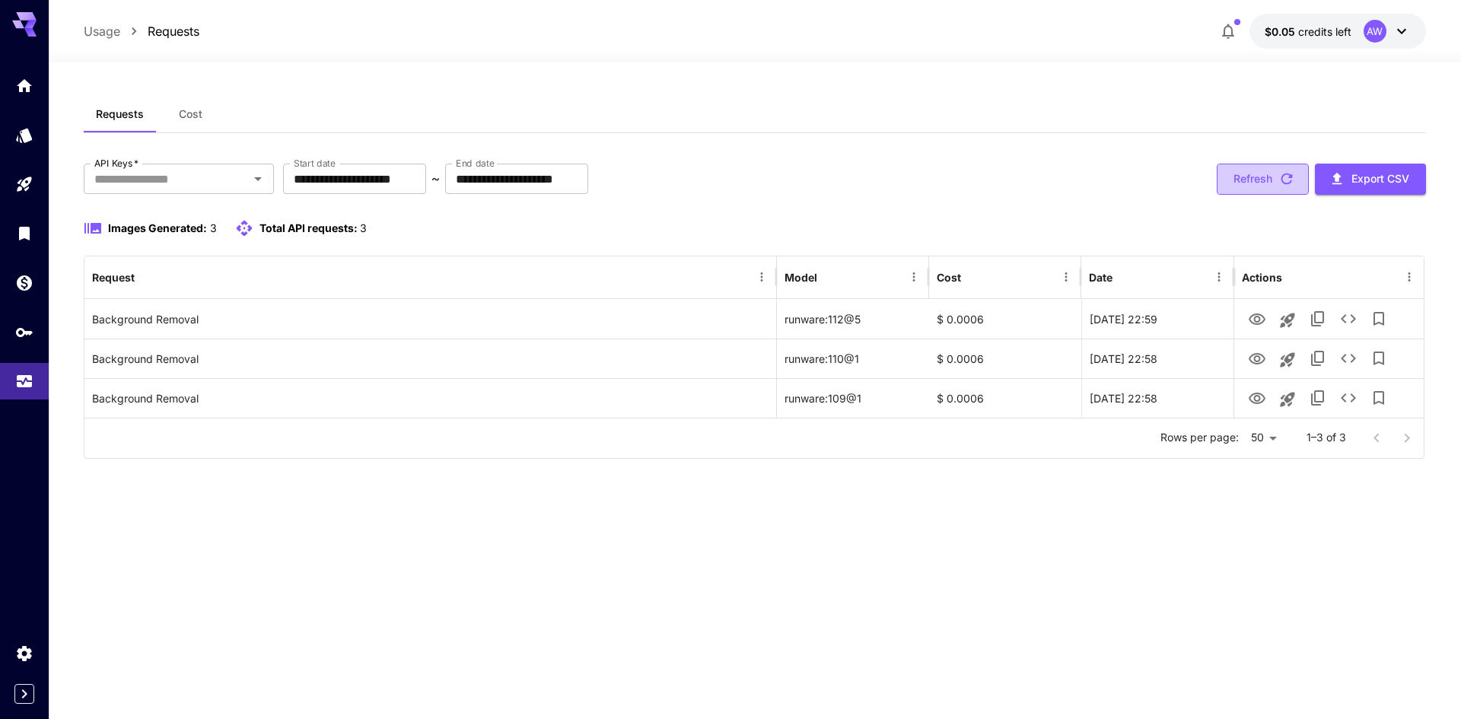
click at [1281, 177] on icon "button" at bounding box center [1286, 179] width 11 height 11
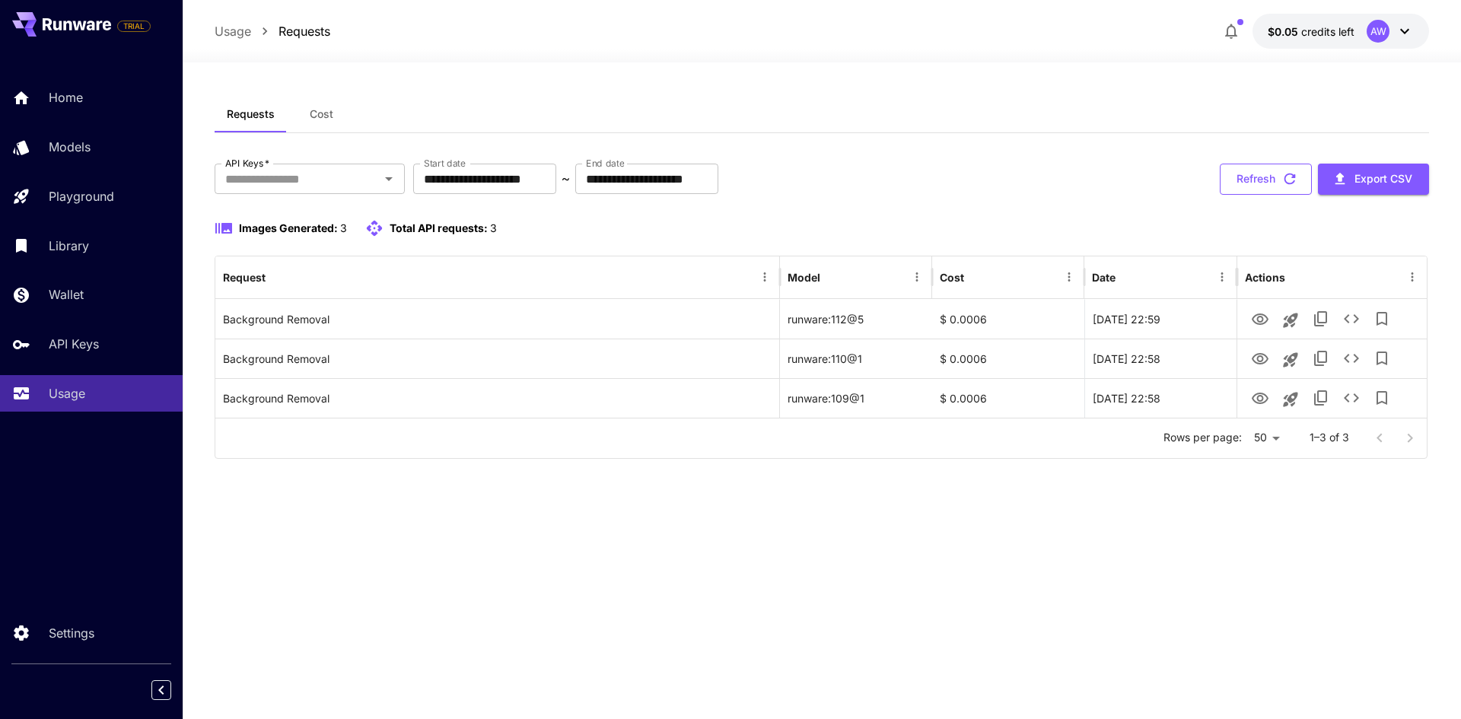
click at [1254, 182] on button "Refresh" at bounding box center [1266, 179] width 92 height 31
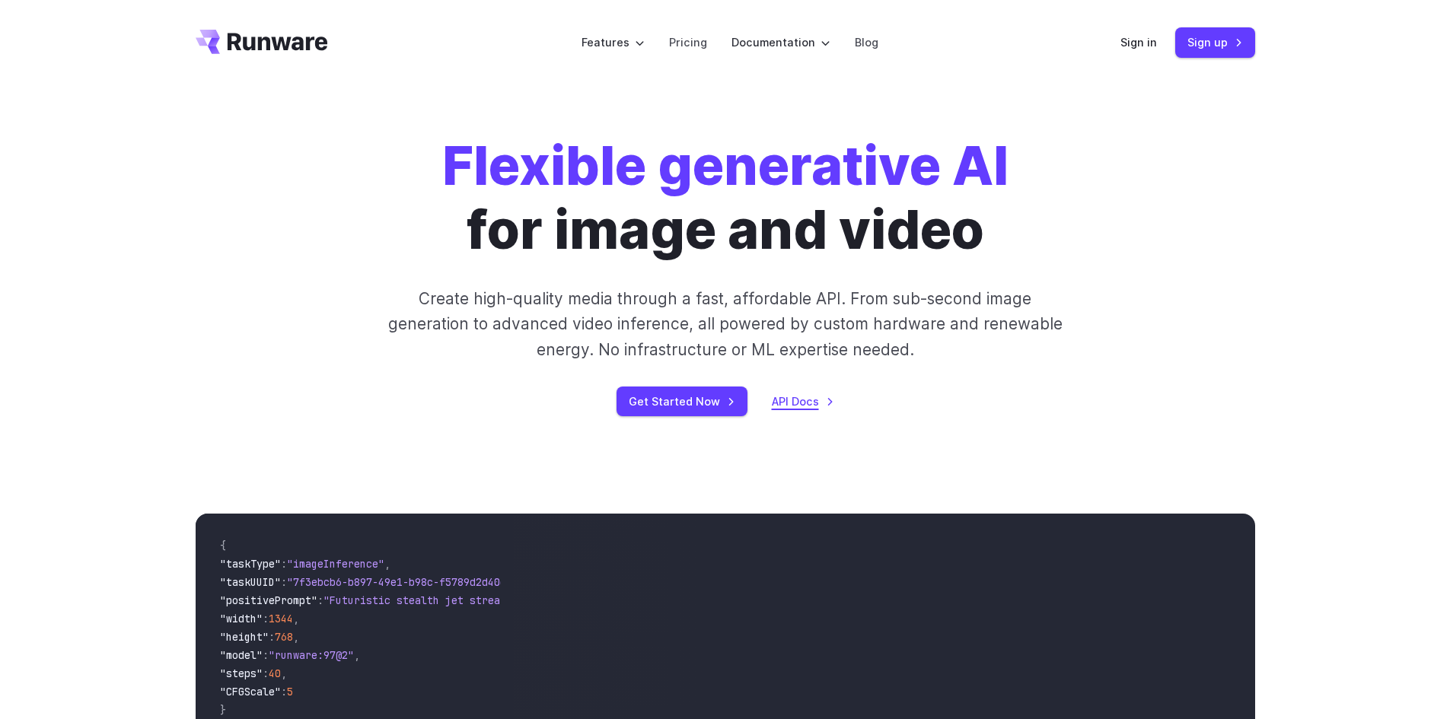
click at [799, 403] on link "API Docs" at bounding box center [803, 402] width 62 height 18
